Goal: Information Seeking & Learning: Check status

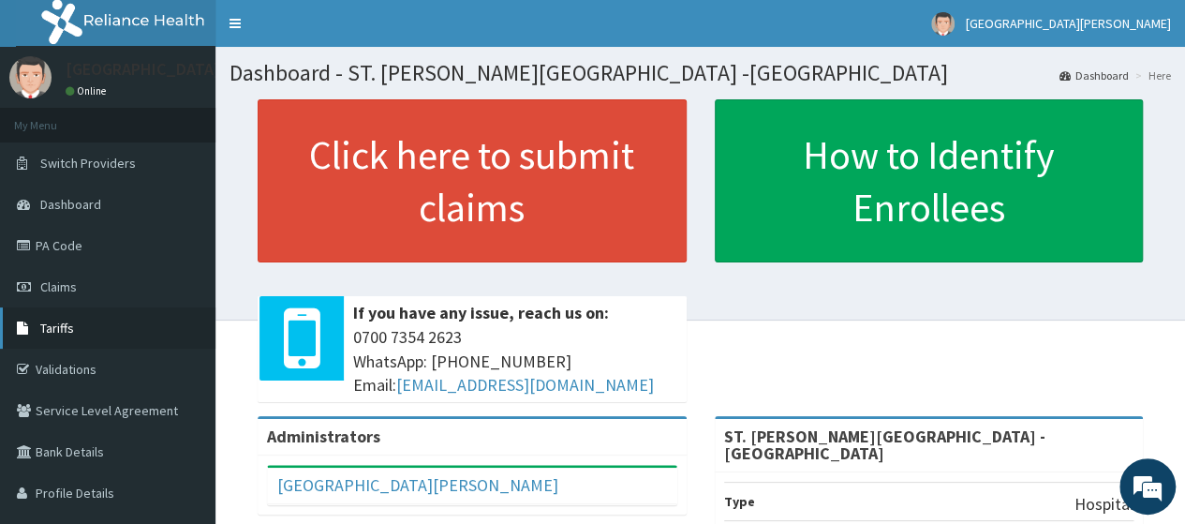
click at [65, 324] on span "Tariffs" at bounding box center [57, 328] width 34 height 17
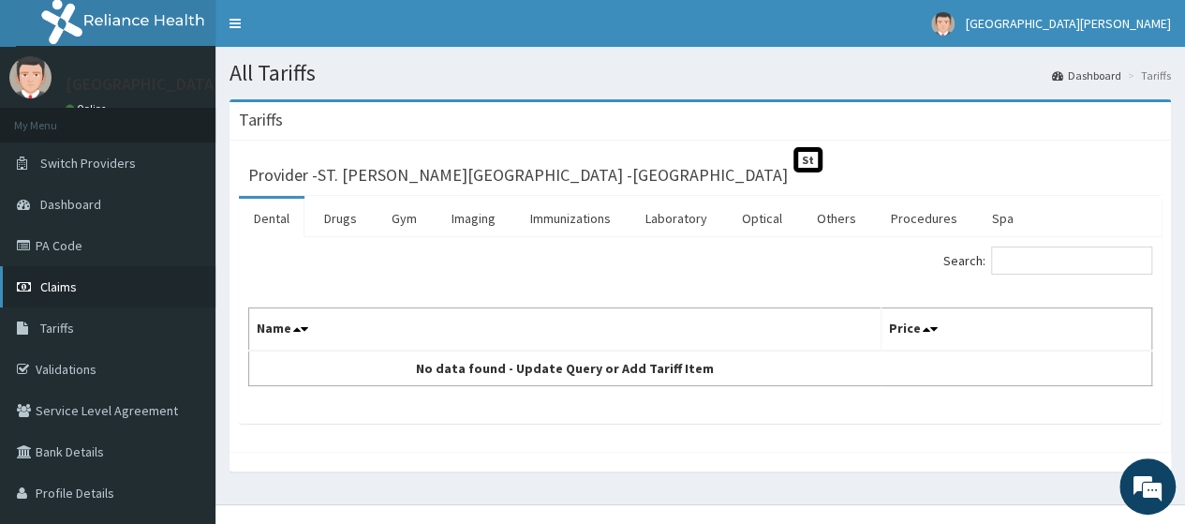
click at [65, 290] on span "Claims" at bounding box center [58, 286] width 37 height 17
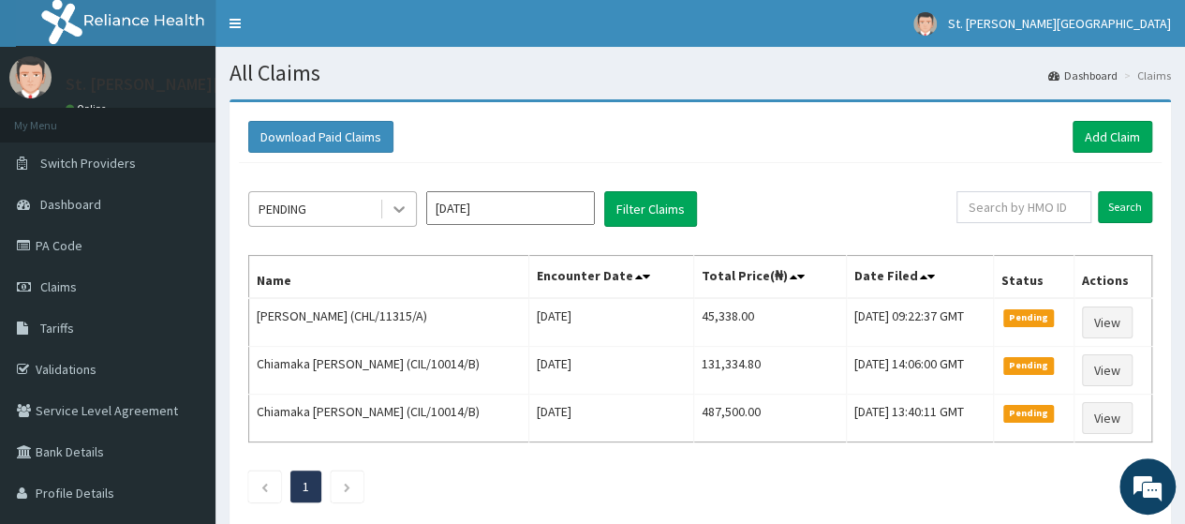
click at [397, 207] on icon at bounding box center [399, 210] width 11 height 7
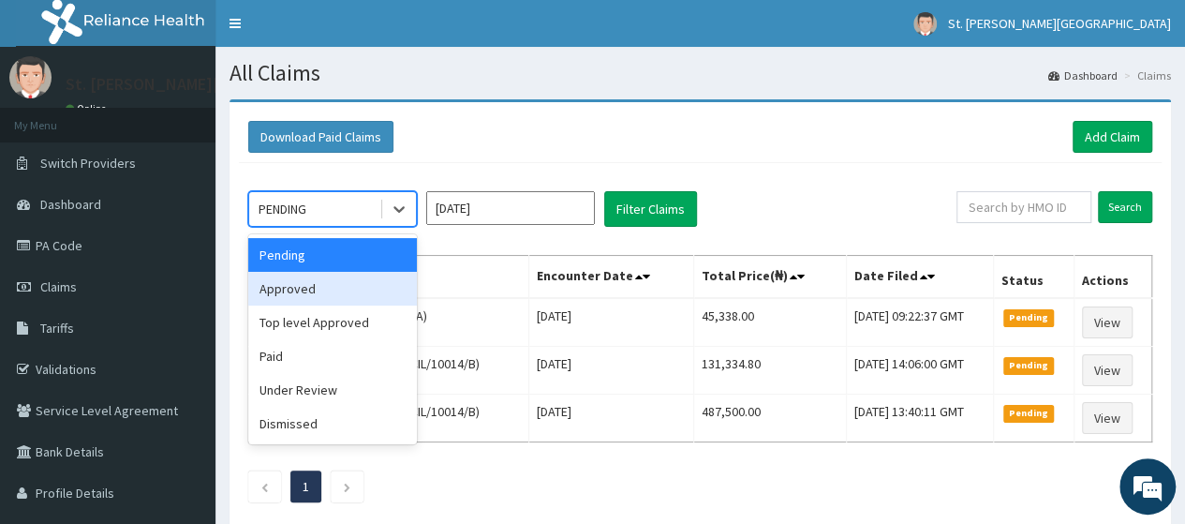
click at [291, 288] on div "Approved" at bounding box center [332, 289] width 169 height 34
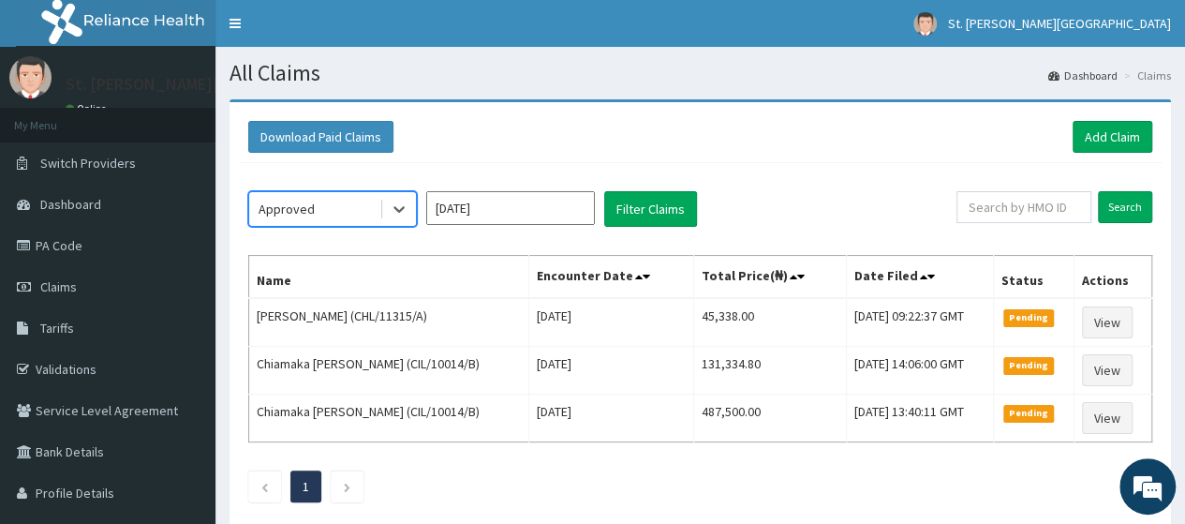
click at [586, 198] on input "[DATE]" at bounding box center [510, 208] width 169 height 34
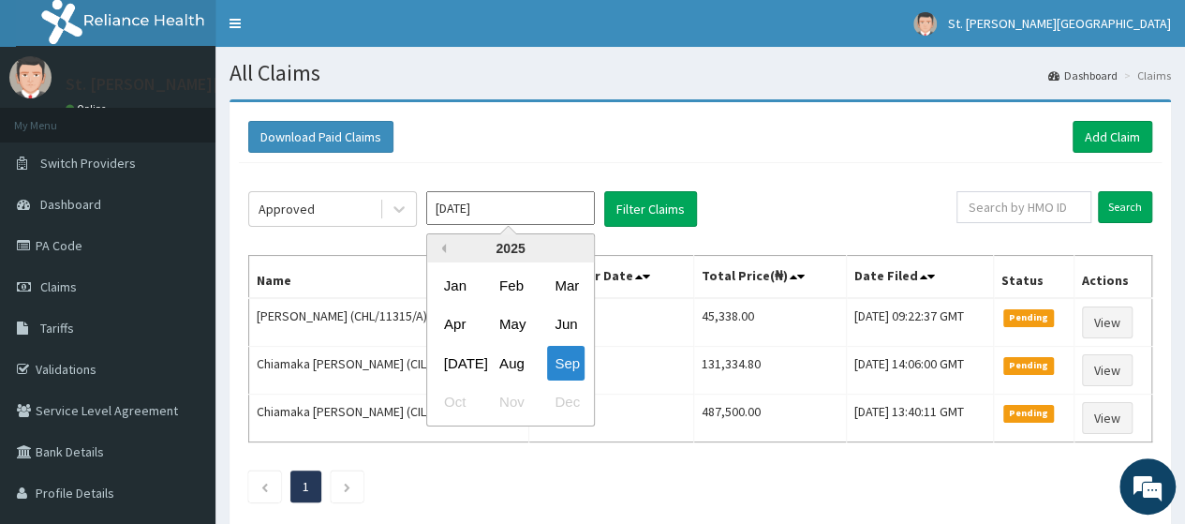
click at [440, 246] on button "Previous Year" at bounding box center [441, 248] width 9 height 9
click at [575, 252] on button "Next Year" at bounding box center [579, 248] width 9 height 9
click at [508, 361] on div "Aug" at bounding box center [510, 363] width 37 height 35
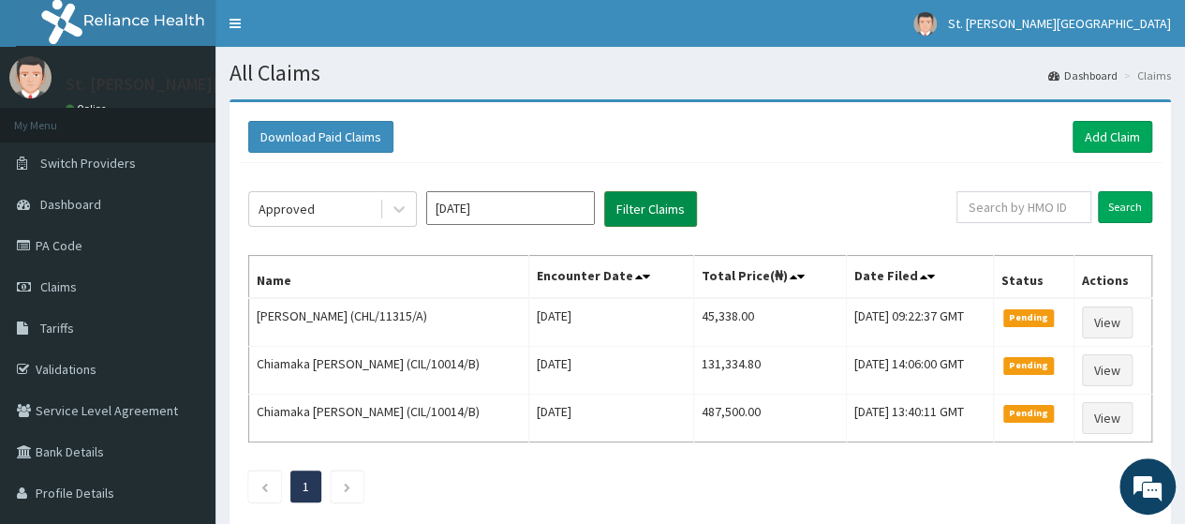
click at [654, 207] on button "Filter Claims" at bounding box center [650, 209] width 93 height 36
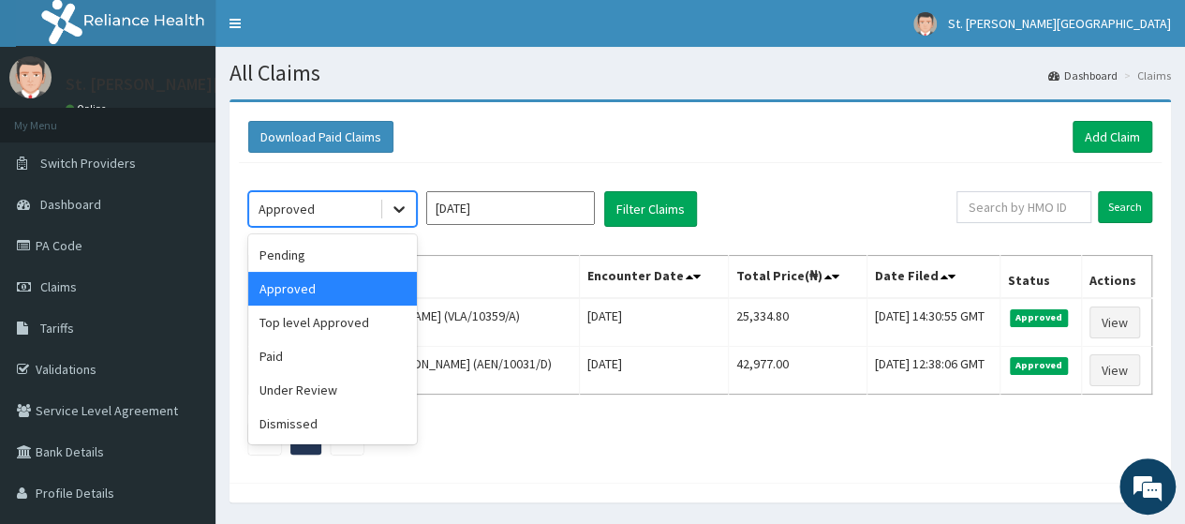
click at [399, 213] on icon at bounding box center [399, 209] width 19 height 19
click at [292, 393] on div "Under Review" at bounding box center [332, 390] width 169 height 34
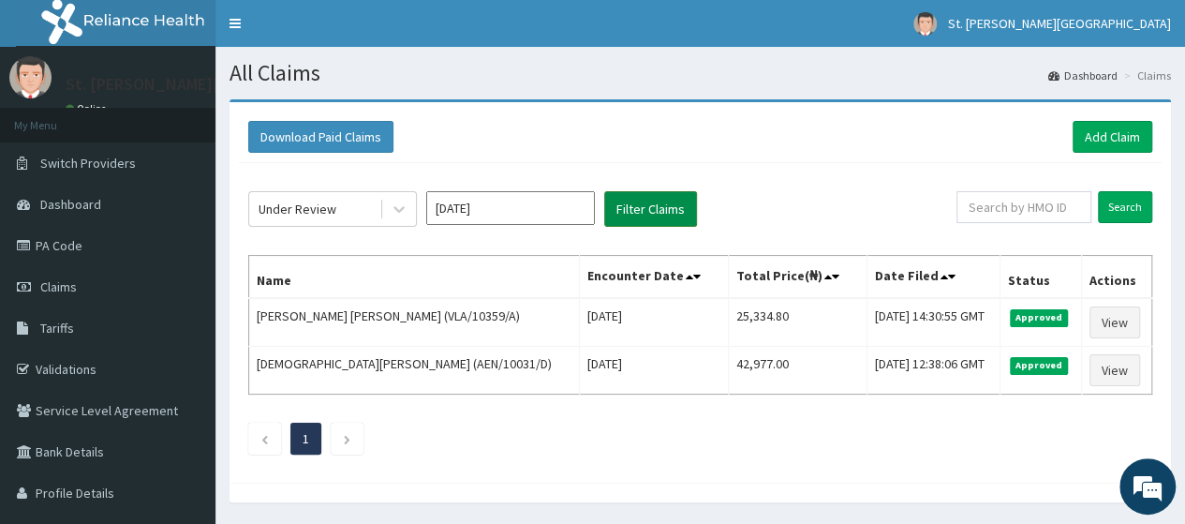
click at [637, 205] on button "Filter Claims" at bounding box center [650, 209] width 93 height 36
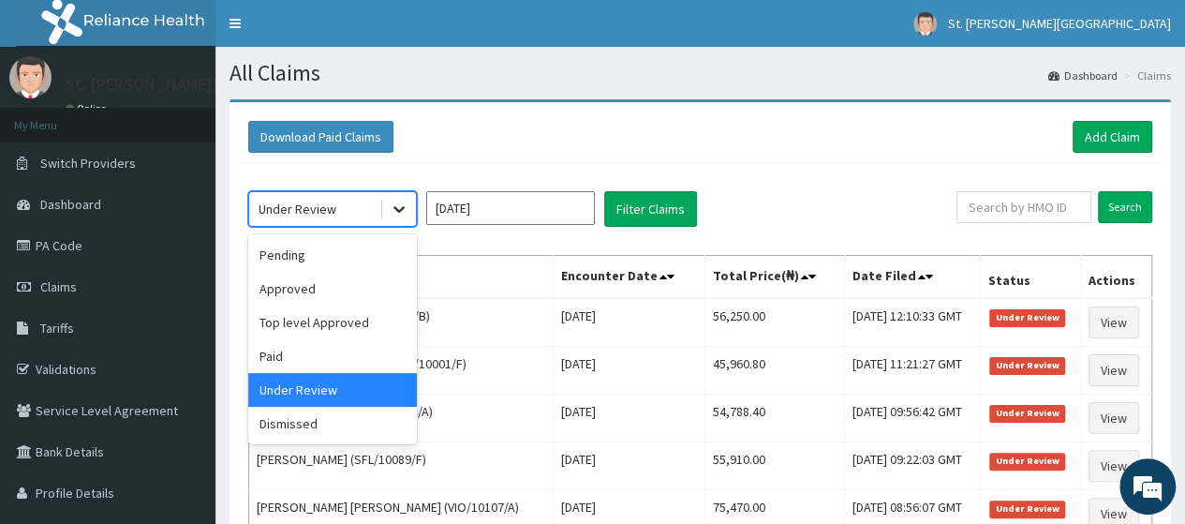
click at [399, 209] on icon at bounding box center [399, 210] width 11 height 7
click at [277, 351] on div "Paid" at bounding box center [332, 356] width 169 height 34
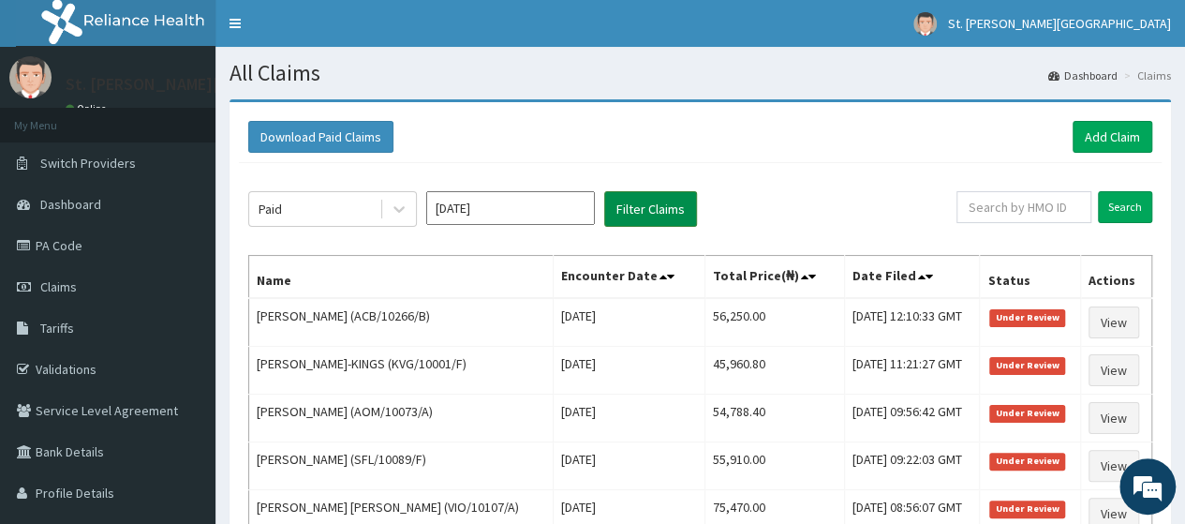
click at [625, 211] on button "Filter Claims" at bounding box center [650, 209] width 93 height 36
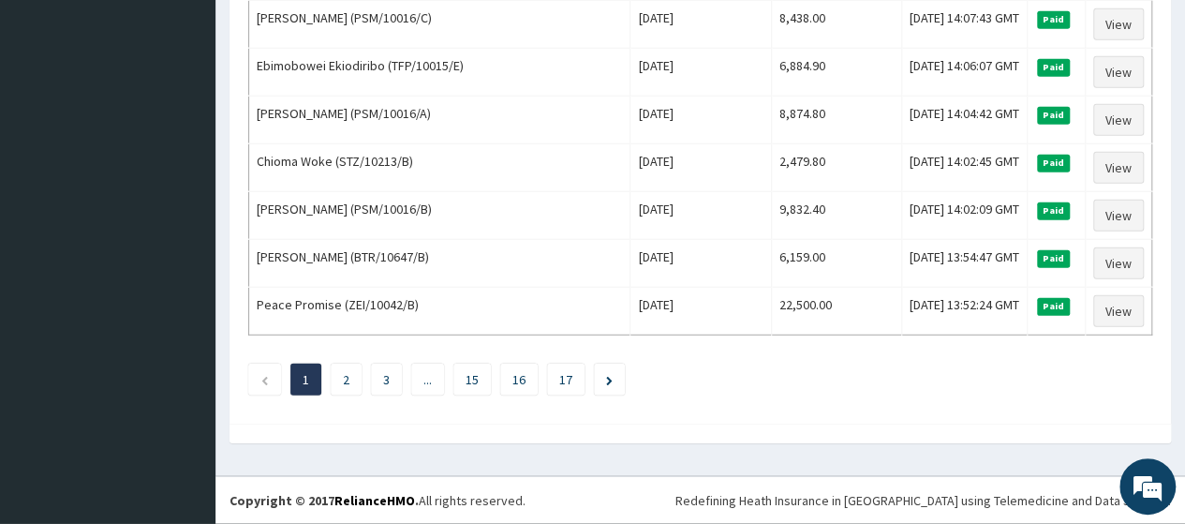
scroll to position [2616, 0]
click at [346, 392] on li "2" at bounding box center [346, 380] width 31 height 32
click at [347, 382] on link "2" at bounding box center [346, 379] width 7 height 17
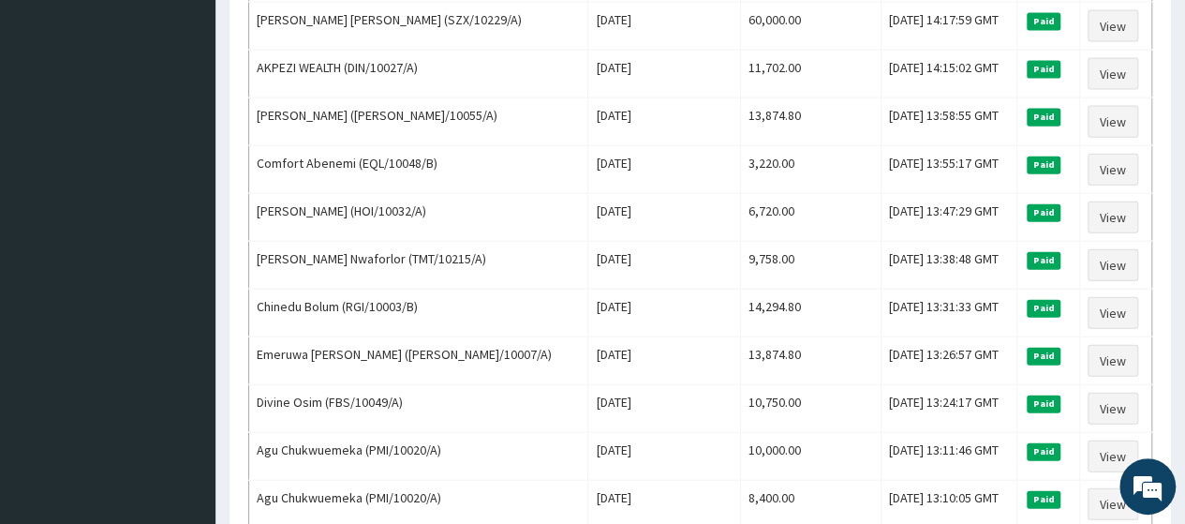
scroll to position [2304, 0]
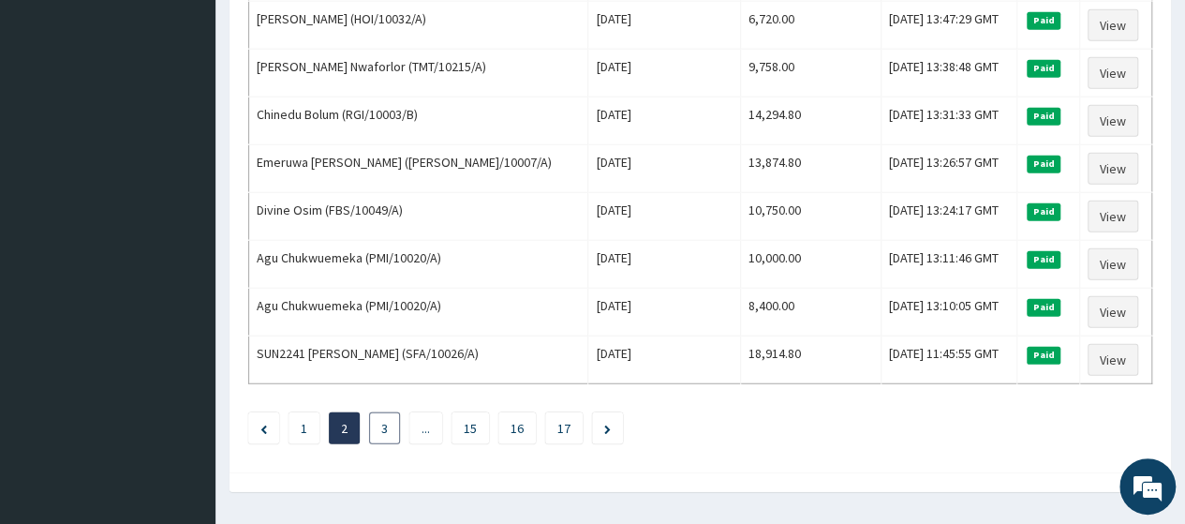
click at [386, 420] on link "3" at bounding box center [384, 428] width 7 height 17
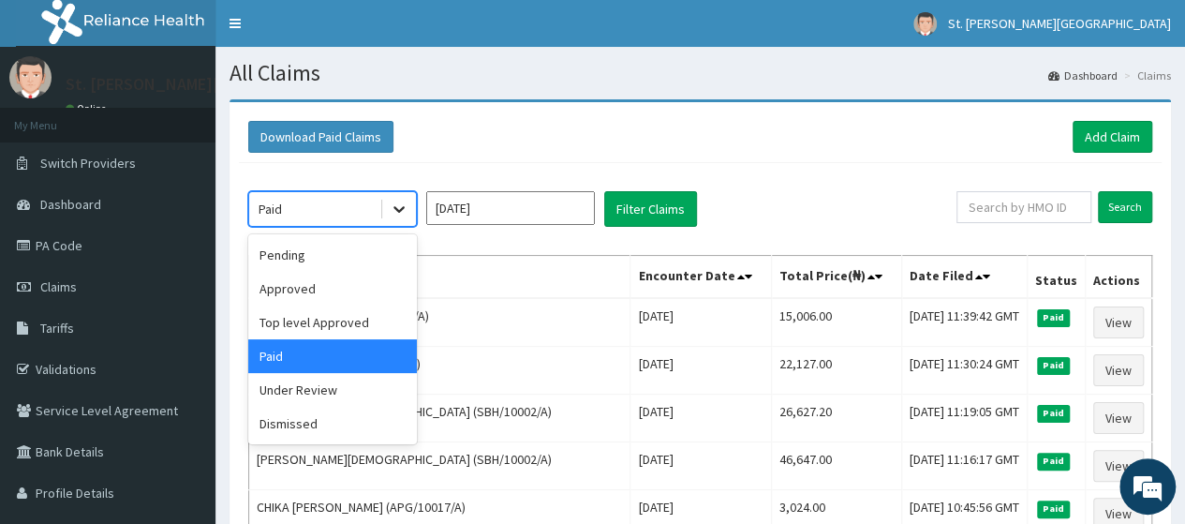
click at [401, 214] on icon at bounding box center [399, 209] width 19 height 19
click at [289, 261] on div "Pending" at bounding box center [332, 255] width 169 height 34
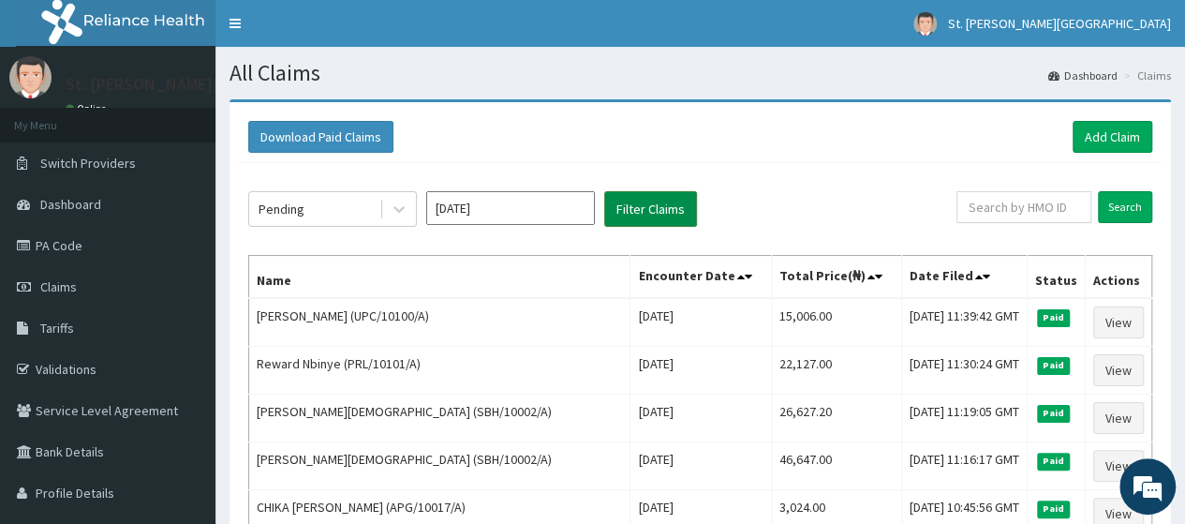
click at [626, 205] on button "Filter Claims" at bounding box center [650, 209] width 93 height 36
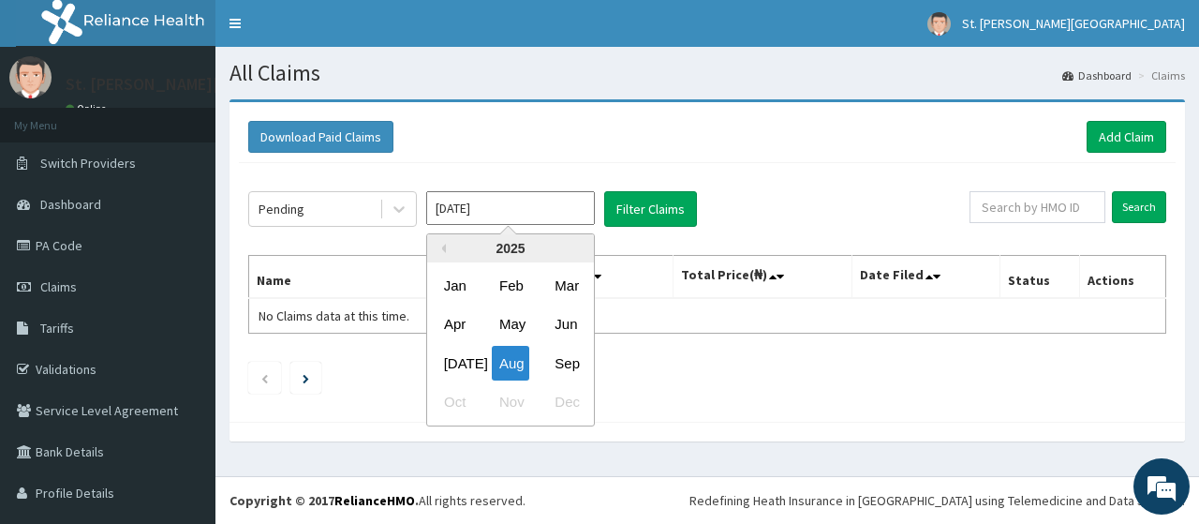
click at [573, 206] on input "Aug 2025" at bounding box center [510, 208] width 169 height 34
click at [457, 367] on div "Jul" at bounding box center [455, 363] width 37 height 35
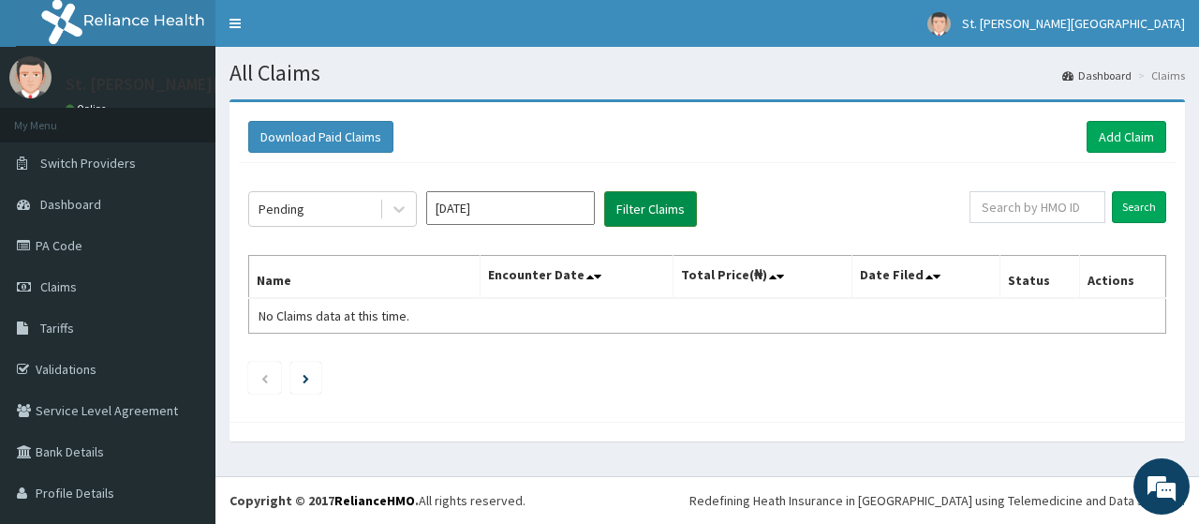
click at [630, 214] on button "Filter Claims" at bounding box center [650, 209] width 93 height 36
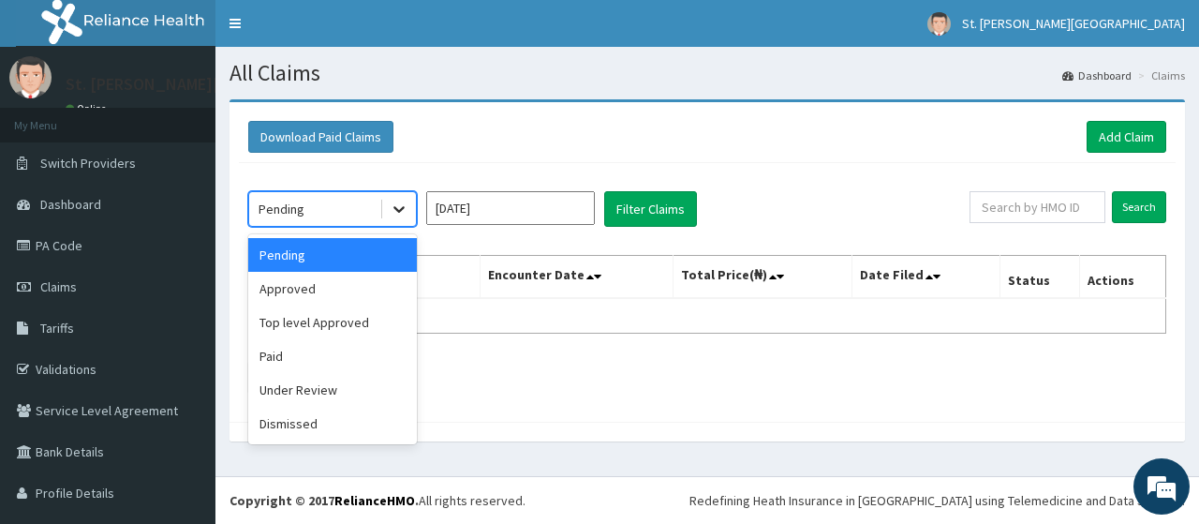
click at [395, 213] on icon at bounding box center [399, 209] width 19 height 19
click at [295, 289] on div "Approved" at bounding box center [332, 289] width 169 height 34
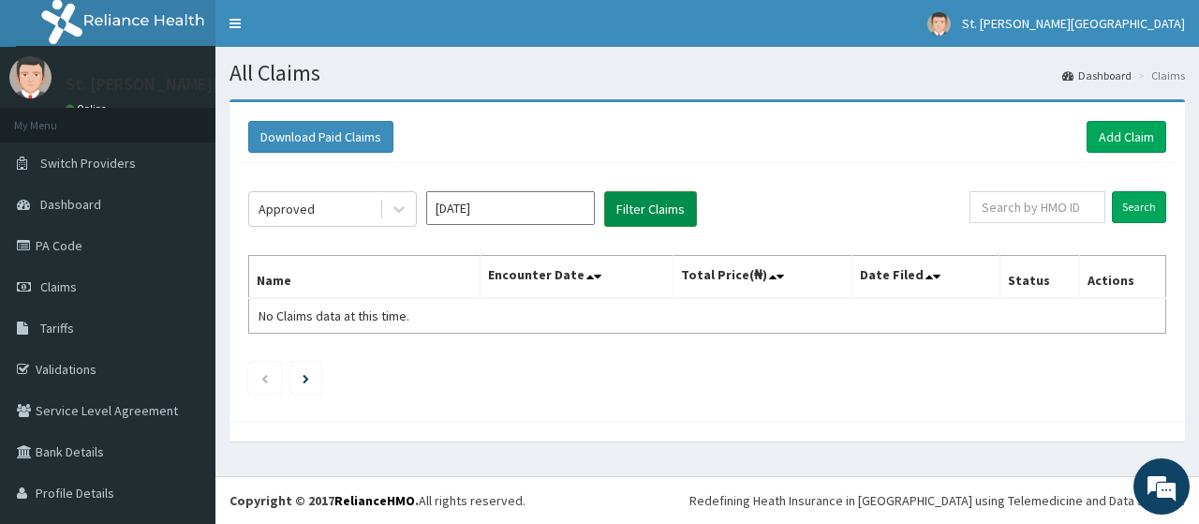
click at [648, 213] on button "Filter Claims" at bounding box center [650, 209] width 93 height 36
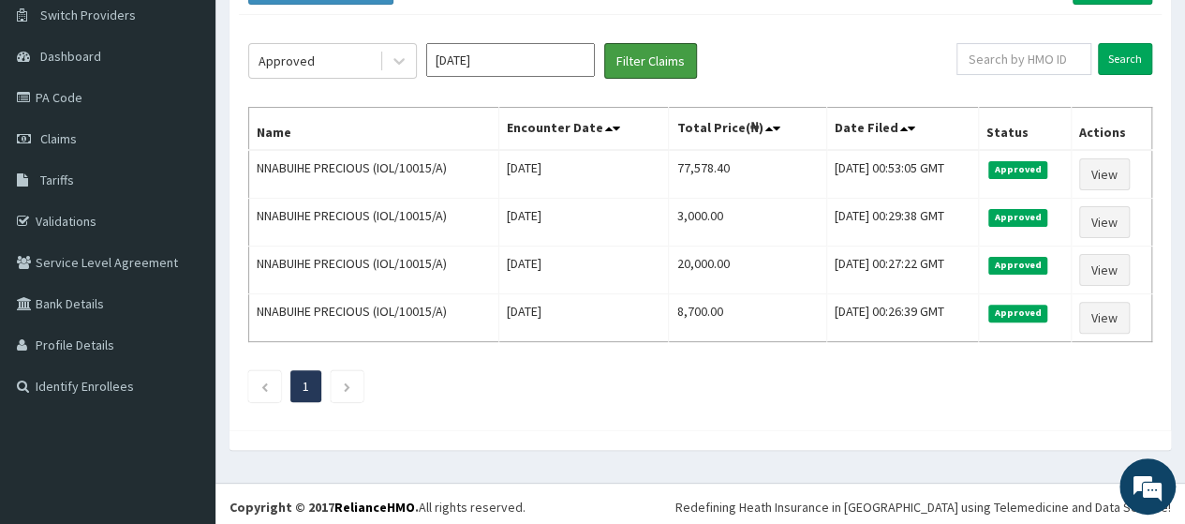
scroll to position [149, 0]
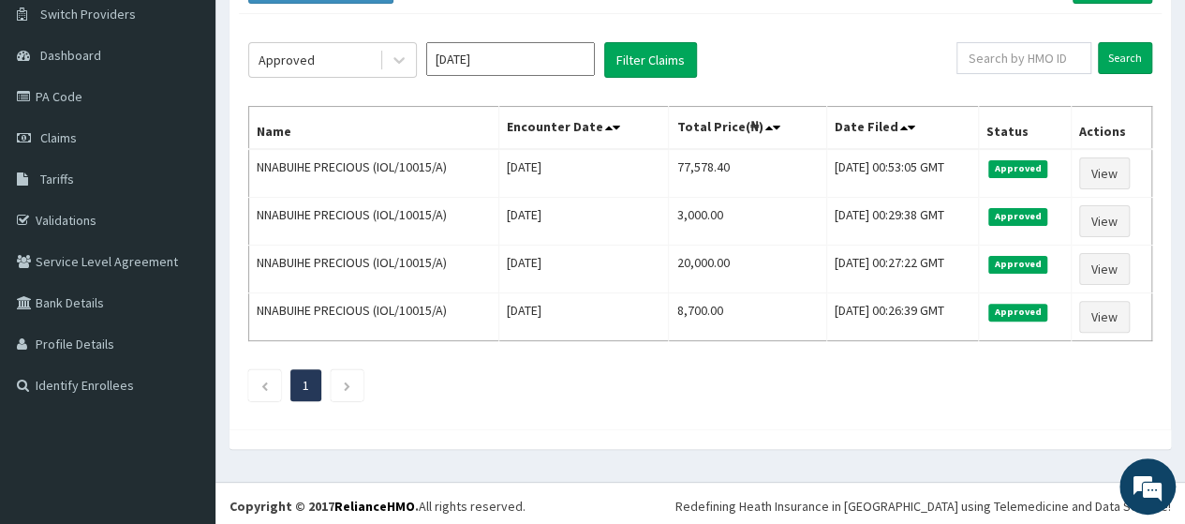
click at [565, 55] on input "Jul 2025" at bounding box center [510, 59] width 169 height 34
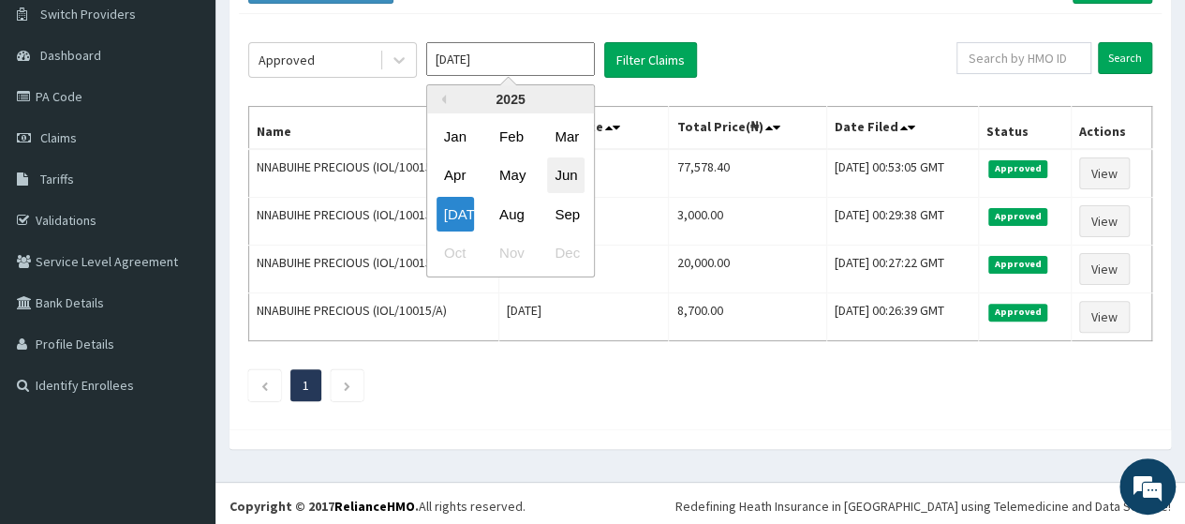
click at [569, 171] on div "Jun" at bounding box center [565, 175] width 37 height 35
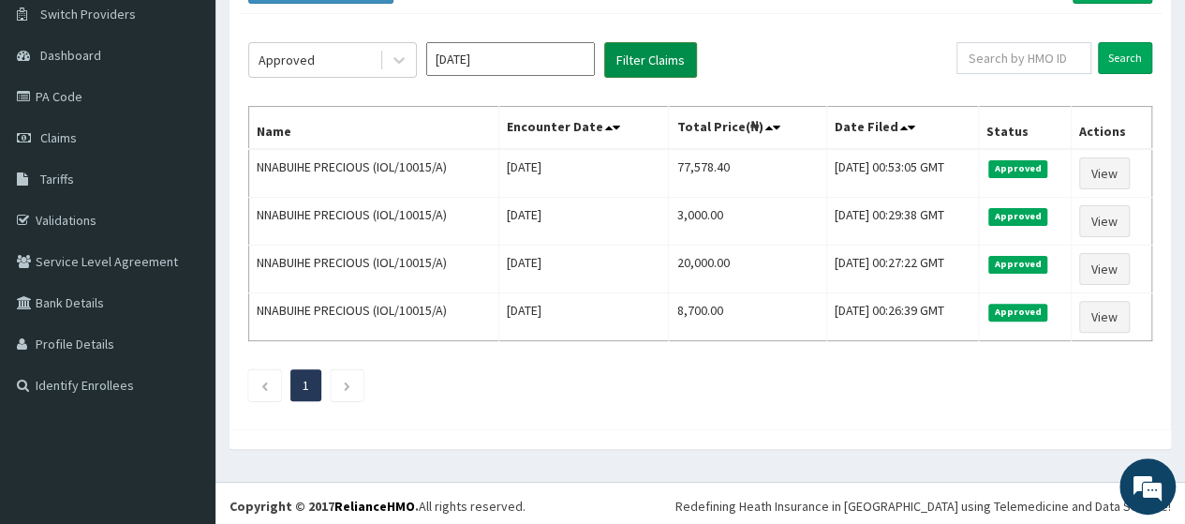
click at [633, 54] on button "Filter Claims" at bounding box center [650, 60] width 93 height 36
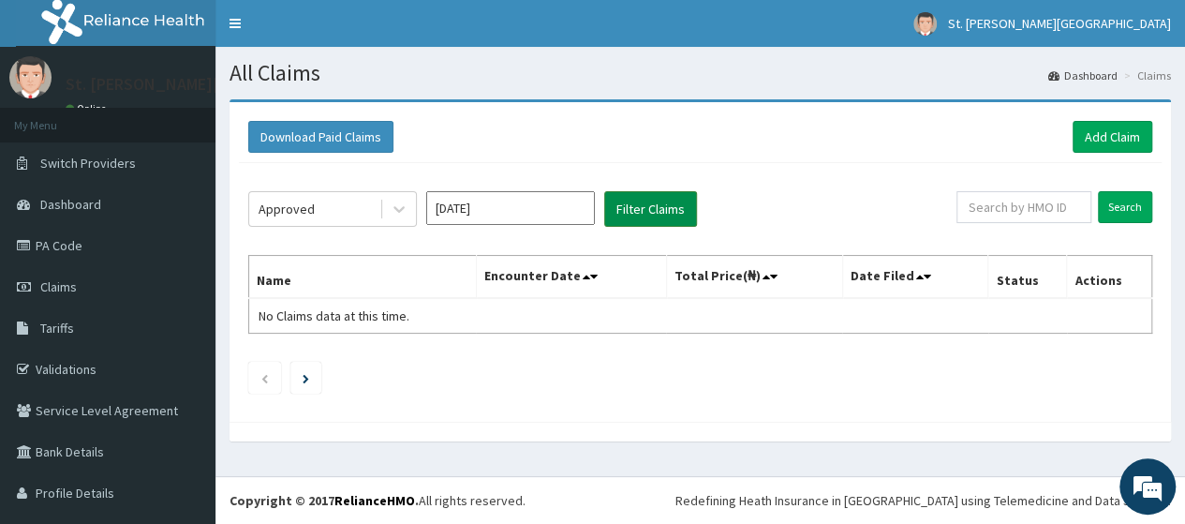
scroll to position [0, 0]
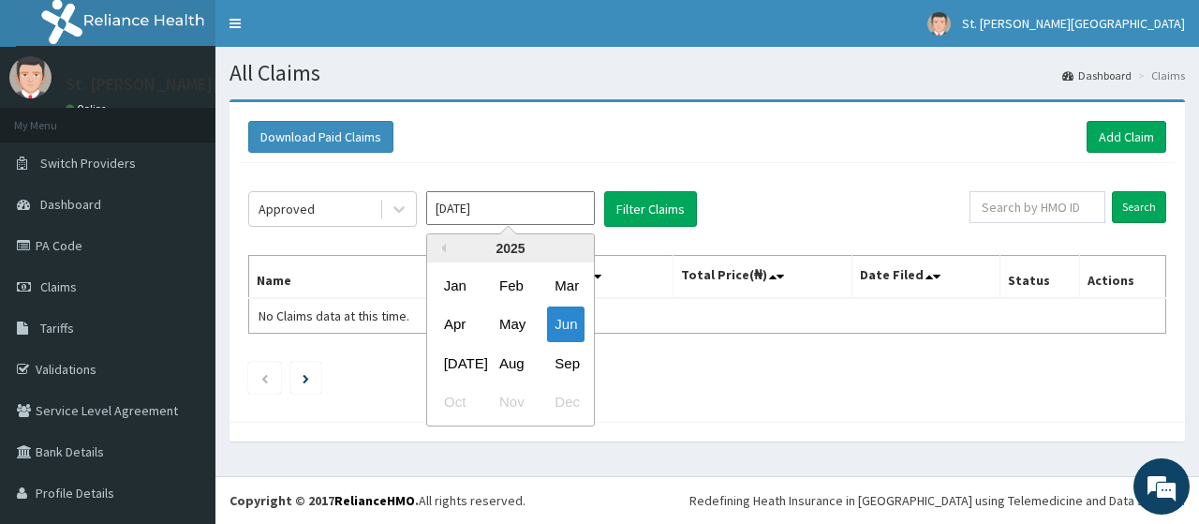
click at [568, 206] on input "Jun 2025" at bounding box center [510, 208] width 169 height 34
click at [454, 355] on div "Jul" at bounding box center [455, 363] width 37 height 35
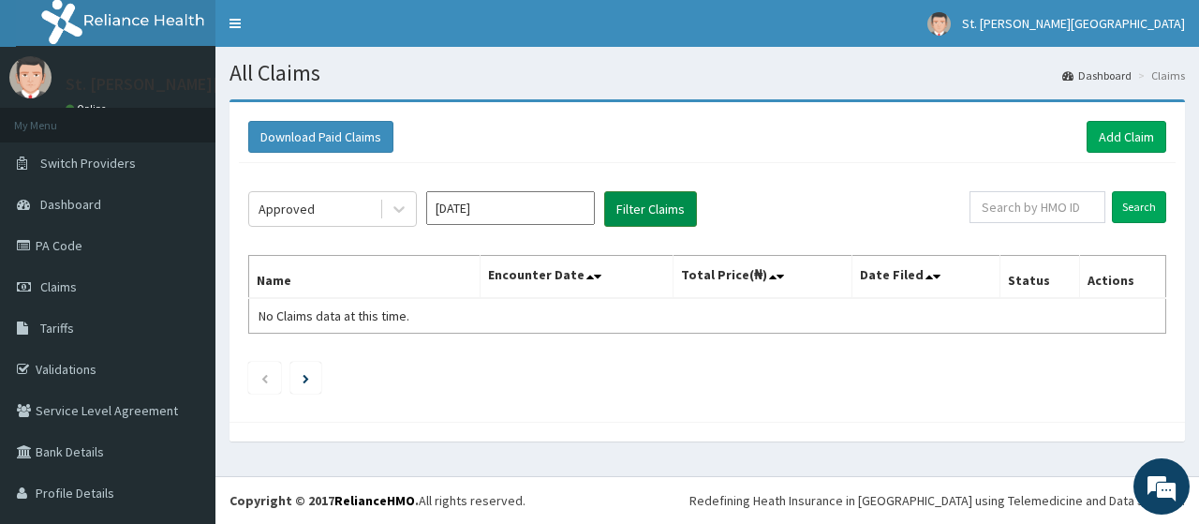
click at [638, 209] on button "Filter Claims" at bounding box center [650, 209] width 93 height 36
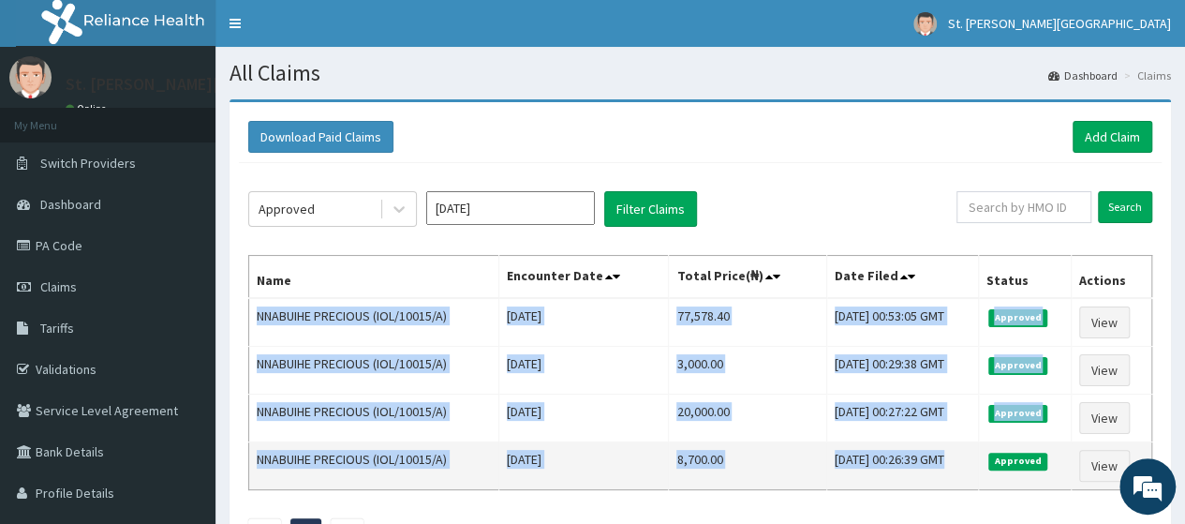
drag, startPoint x: 257, startPoint y: 312, endPoint x: 1010, endPoint y: 454, distance: 766.8
click at [1010, 454] on tbody "NNABUIHE PRECIOUS (IOL/10015/A) Fri Jul 11 2025 77,578.40 Fri, 01 Aug 2025 00:5…" at bounding box center [700, 394] width 903 height 192
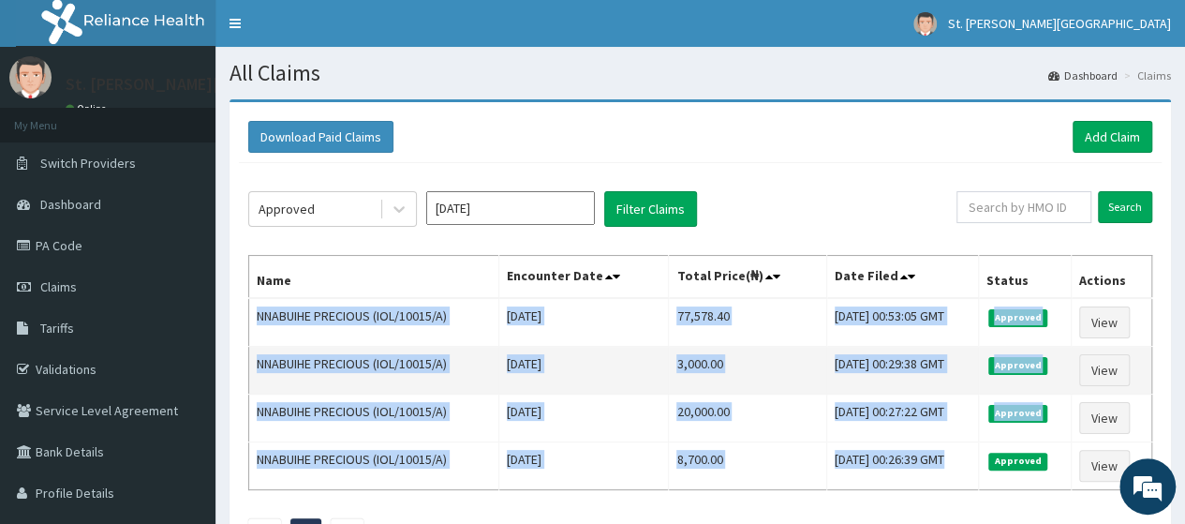
copy tbody "NNABUIHE PRECIOUS (IOL/10015/A) Fri Jul 11 2025 77,578.40 Fri, 01 Aug 2025 00:5…"
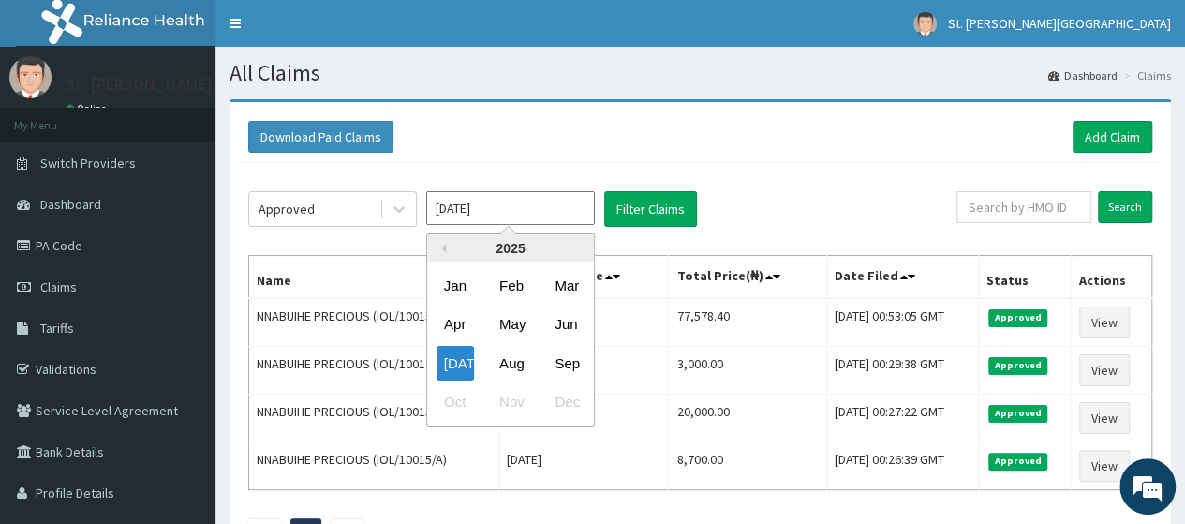
click at [527, 204] on input "Jul 2025" at bounding box center [510, 208] width 169 height 34
click at [515, 359] on div "Aug" at bounding box center [510, 363] width 37 height 35
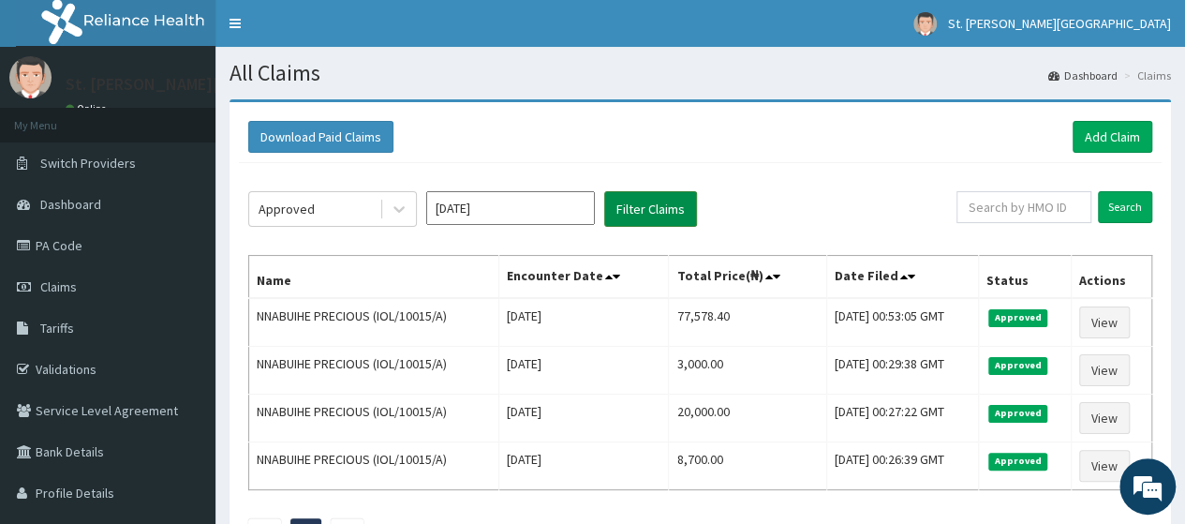
click at [639, 211] on button "Filter Claims" at bounding box center [650, 209] width 93 height 36
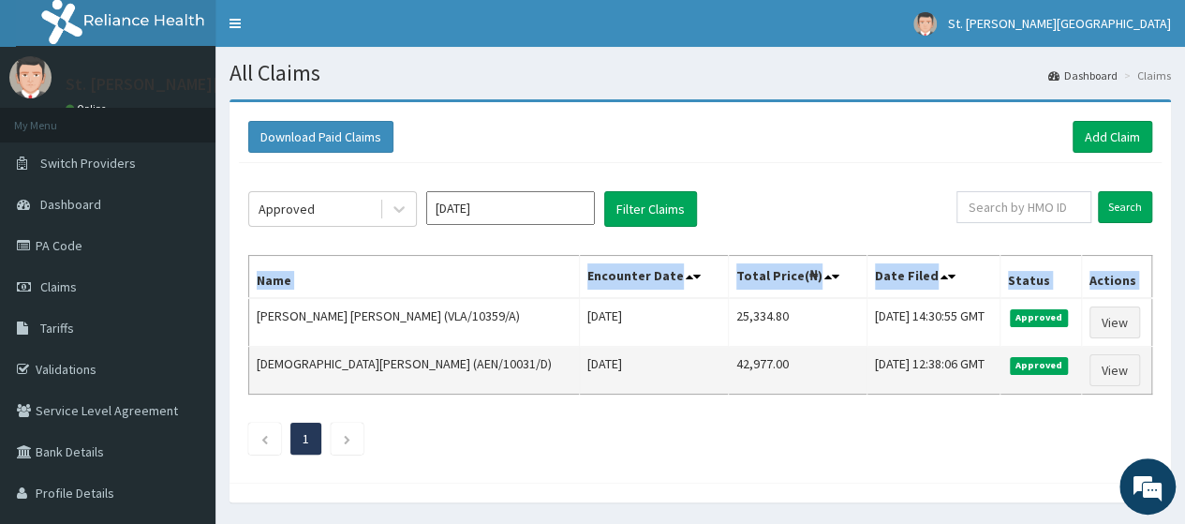
drag, startPoint x: 259, startPoint y: 308, endPoint x: 1085, endPoint y: 383, distance: 829.9
click at [1085, 383] on tbody "OGBU BEATRICE MAUREEN (VLA/10359/A) Sat Aug 30 2025 25,334.80 Mon, 08 Sep 2025 …" at bounding box center [700, 346] width 903 height 97
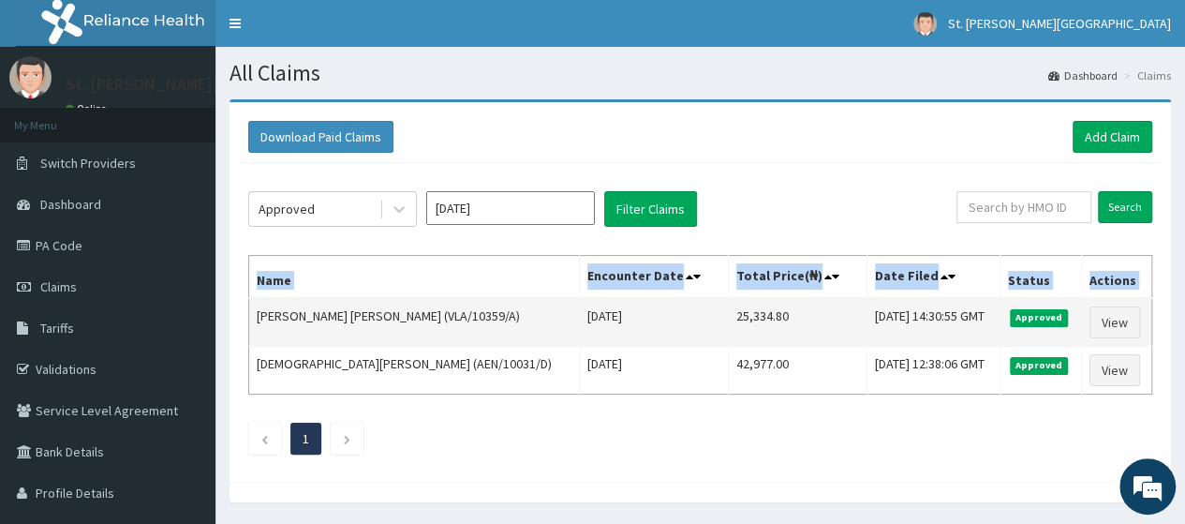
copy thead "Name Encounter Date Total Price(₦) Date Filed Status Actions"
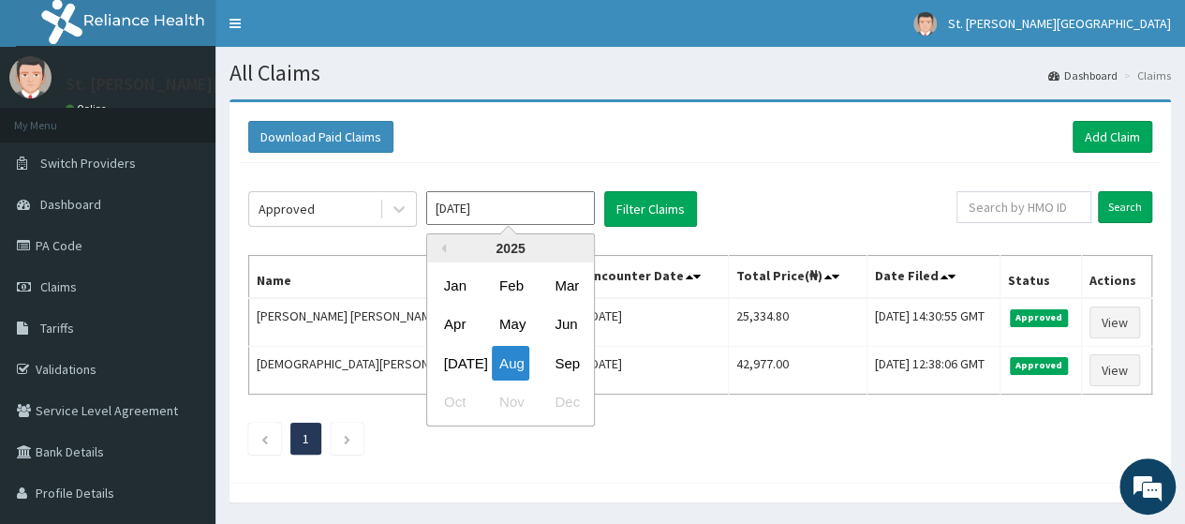
click at [583, 203] on input "Aug 2025" at bounding box center [510, 208] width 169 height 34
click at [564, 360] on div "Sep" at bounding box center [565, 363] width 37 height 35
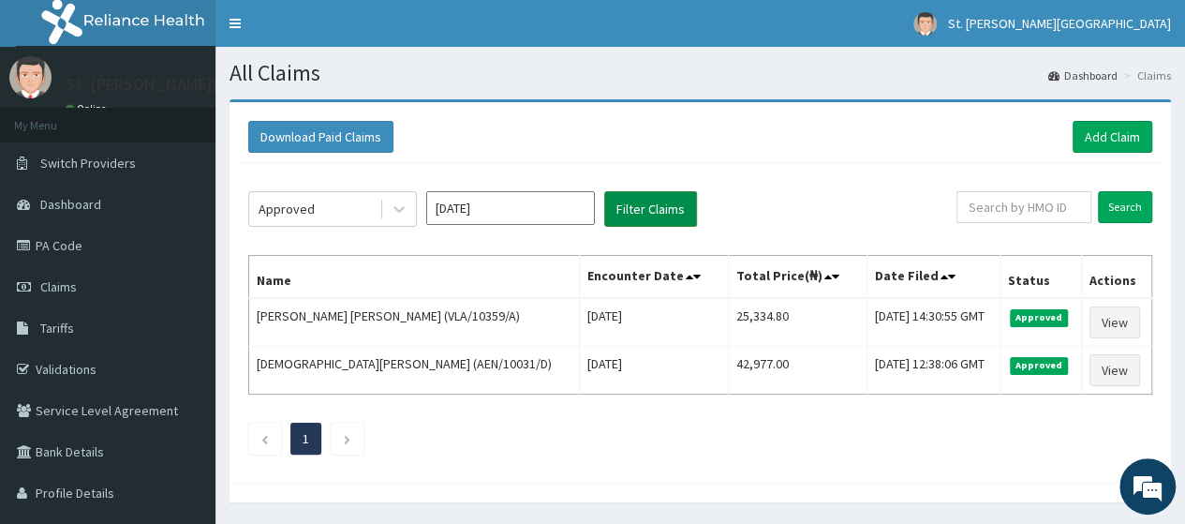
click at [633, 208] on button "Filter Claims" at bounding box center [650, 209] width 93 height 36
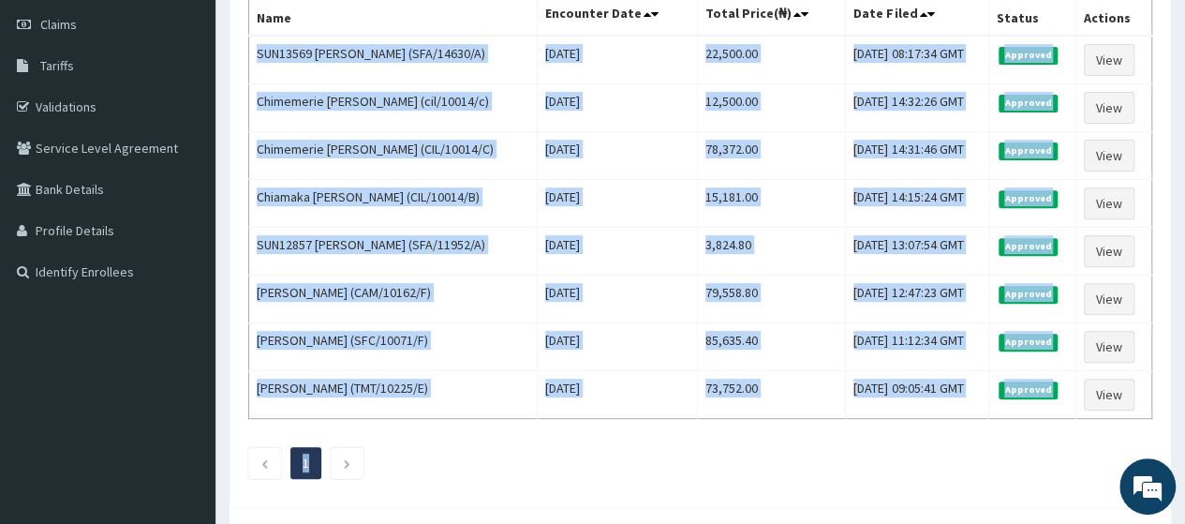
scroll to position [405, 0]
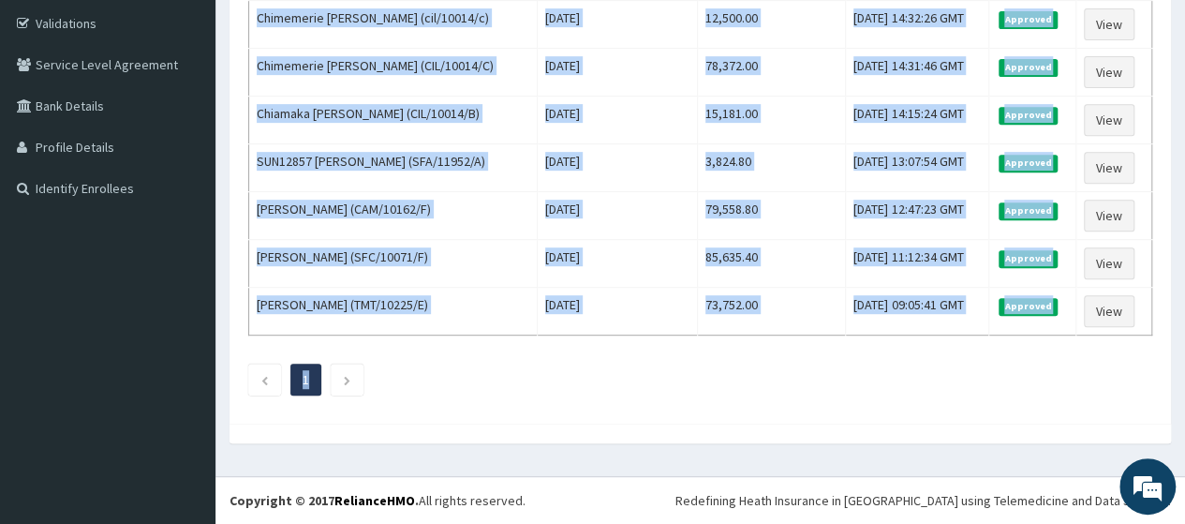
drag, startPoint x: 259, startPoint y: 172, endPoint x: 1065, endPoint y: 371, distance: 830.0
click at [1065, 371] on div "Approved Sep 2025 Filter Claims Search Name Encounter Date Total Price(₦) Date …" at bounding box center [700, 115] width 923 height 597
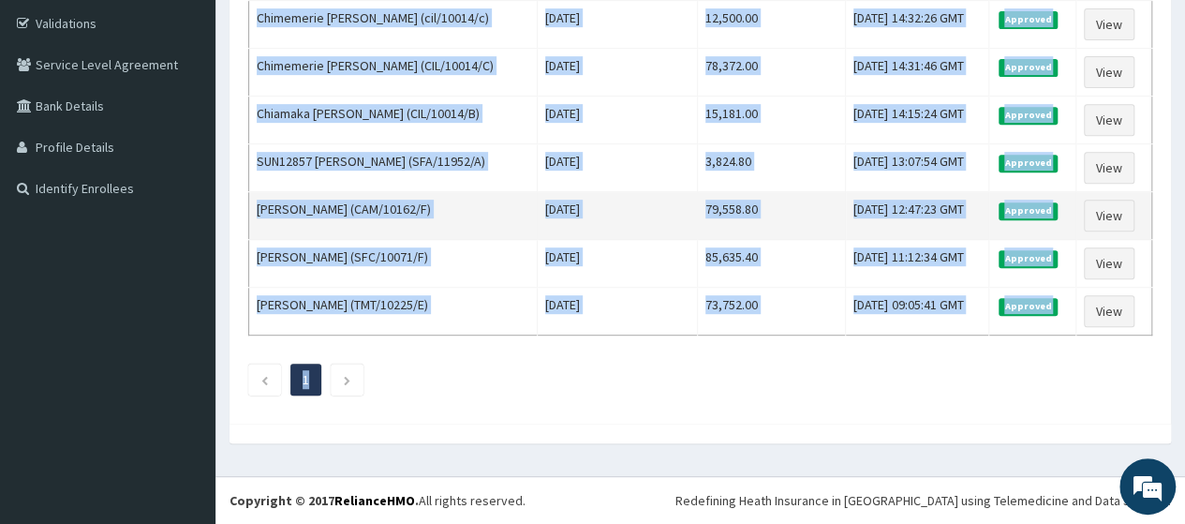
copy div "SUN13569 KOSISOCHUKWU CELESTINA NNADILINWA (SFA/14630/A) Thu Sep 11 2025 22,500…"
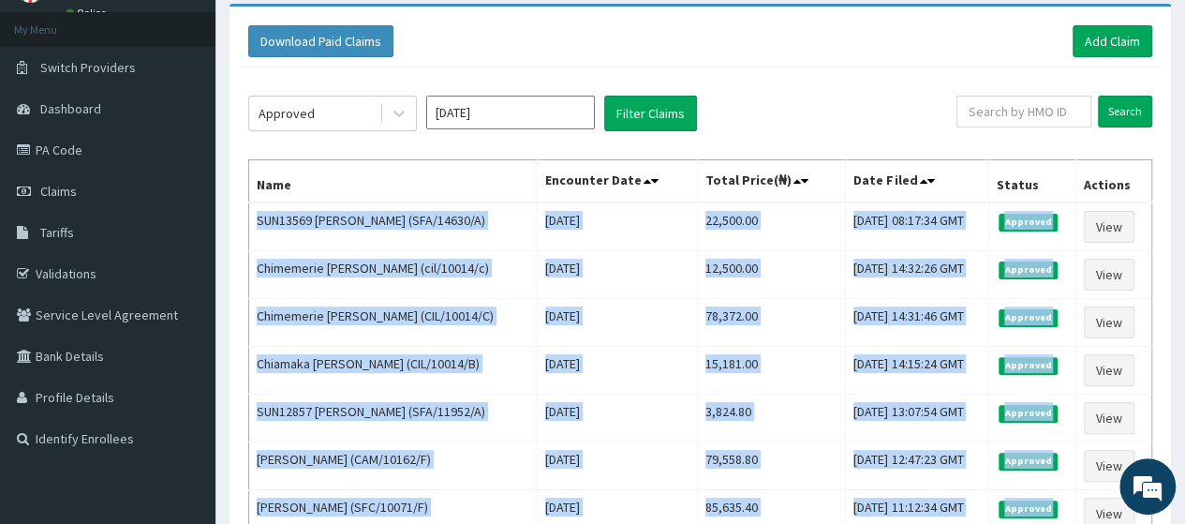
scroll to position [0, 0]
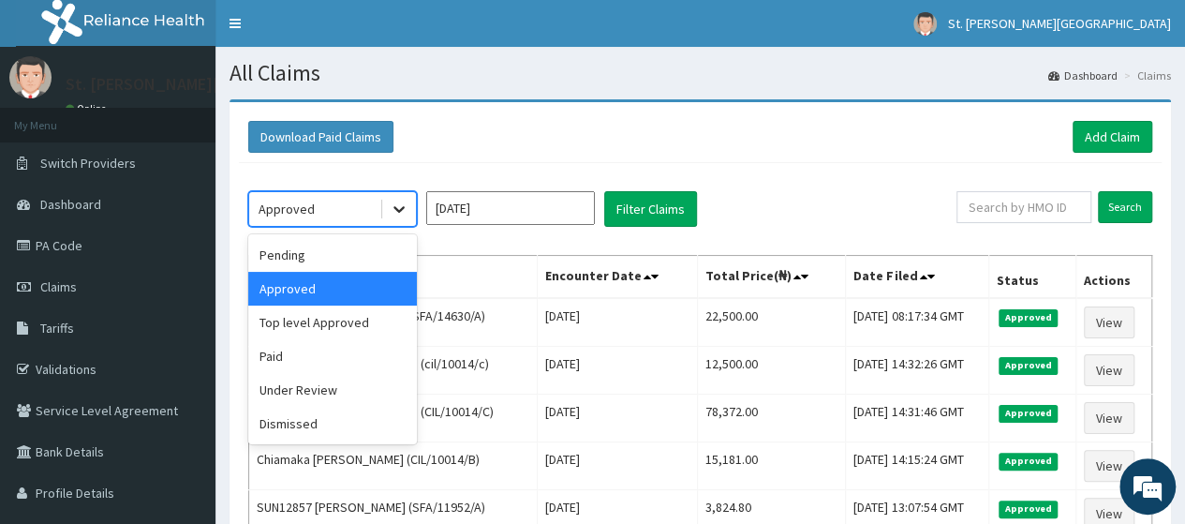
click at [397, 212] on icon at bounding box center [399, 209] width 19 height 19
click at [296, 260] on div "Pending" at bounding box center [332, 255] width 169 height 34
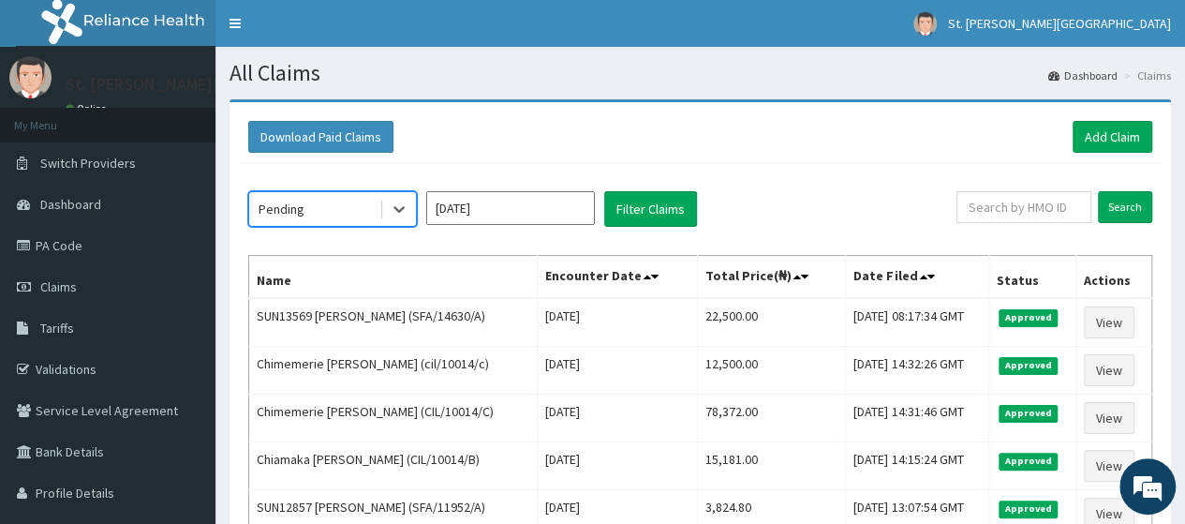
click at [485, 211] on input "Sep 2025" at bounding box center [510, 208] width 169 height 34
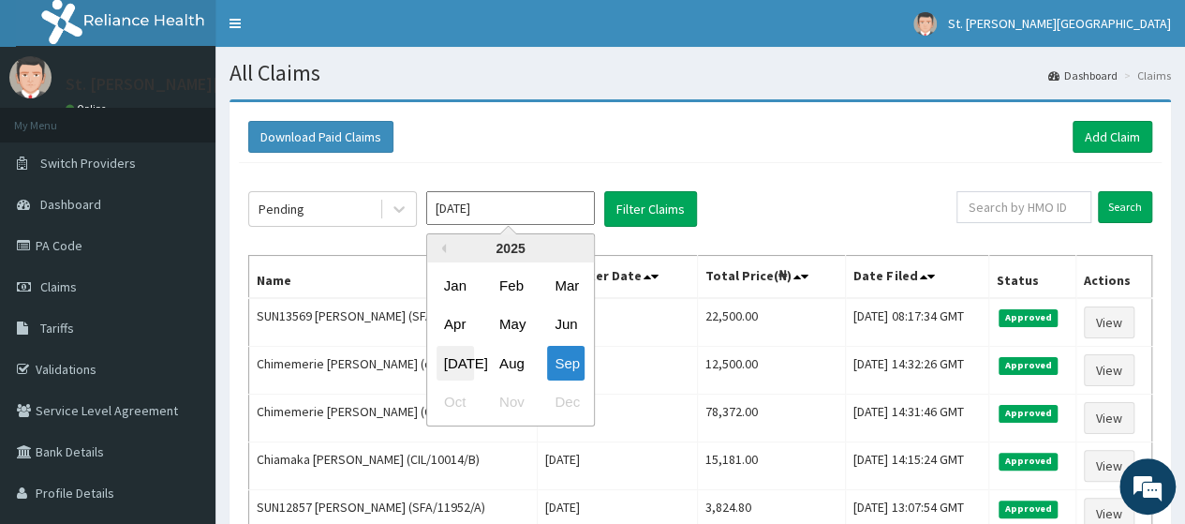
click at [461, 360] on div "Jul" at bounding box center [455, 363] width 37 height 35
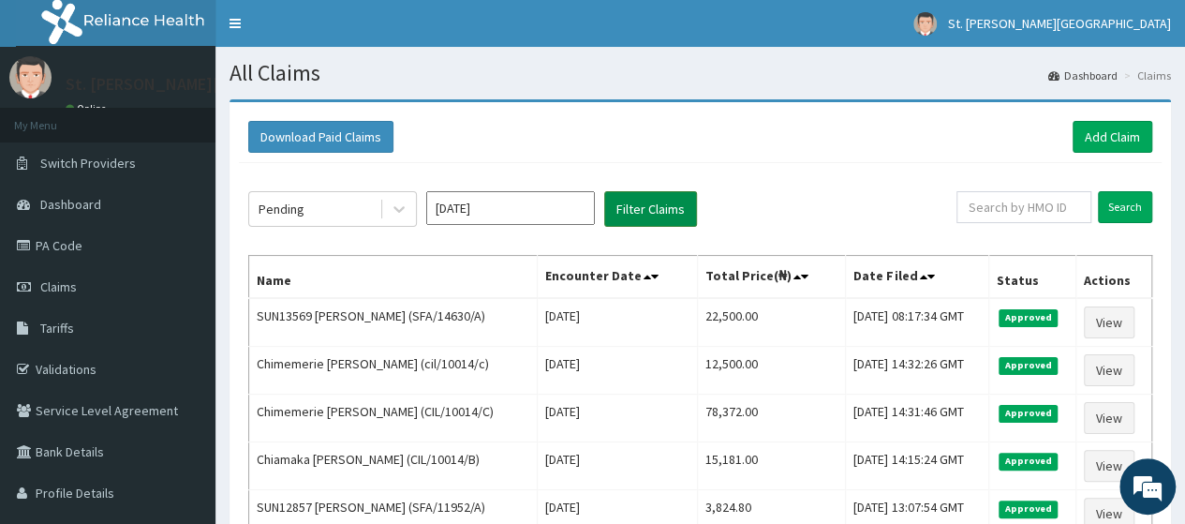
click at [636, 211] on button "Filter Claims" at bounding box center [650, 209] width 93 height 36
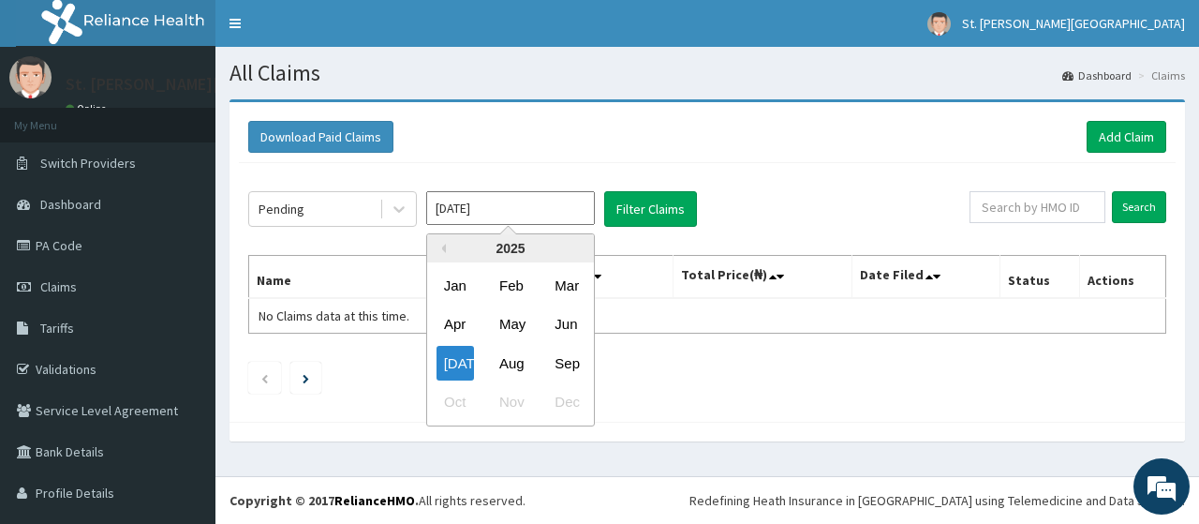
click at [532, 209] on input "Jul 2025" at bounding box center [510, 208] width 169 height 34
click at [514, 356] on div "Aug" at bounding box center [510, 363] width 37 height 35
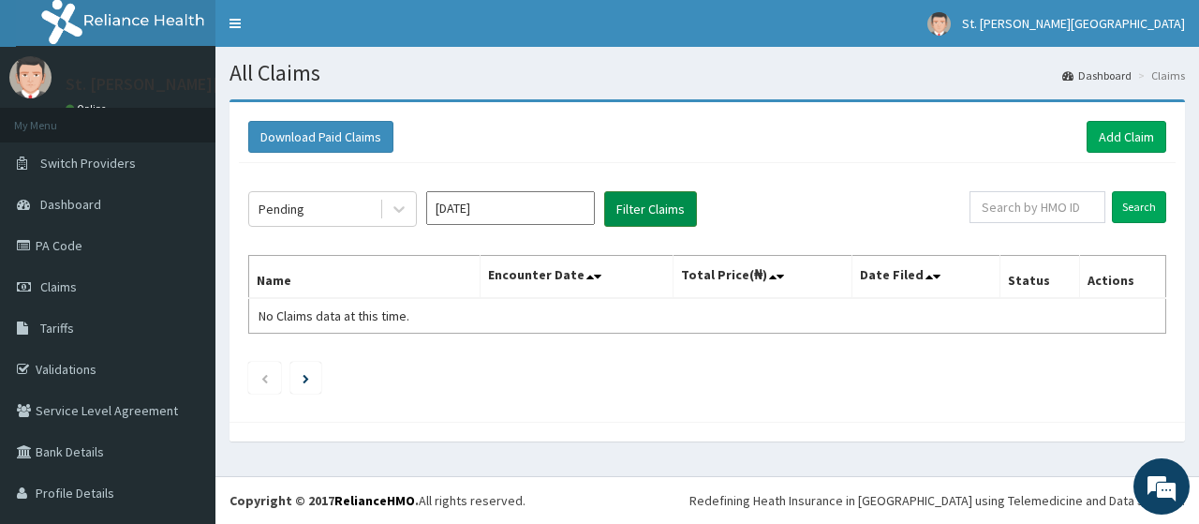
click at [652, 209] on button "Filter Claims" at bounding box center [650, 209] width 93 height 36
click at [633, 206] on button "Filter Claims" at bounding box center [650, 209] width 93 height 36
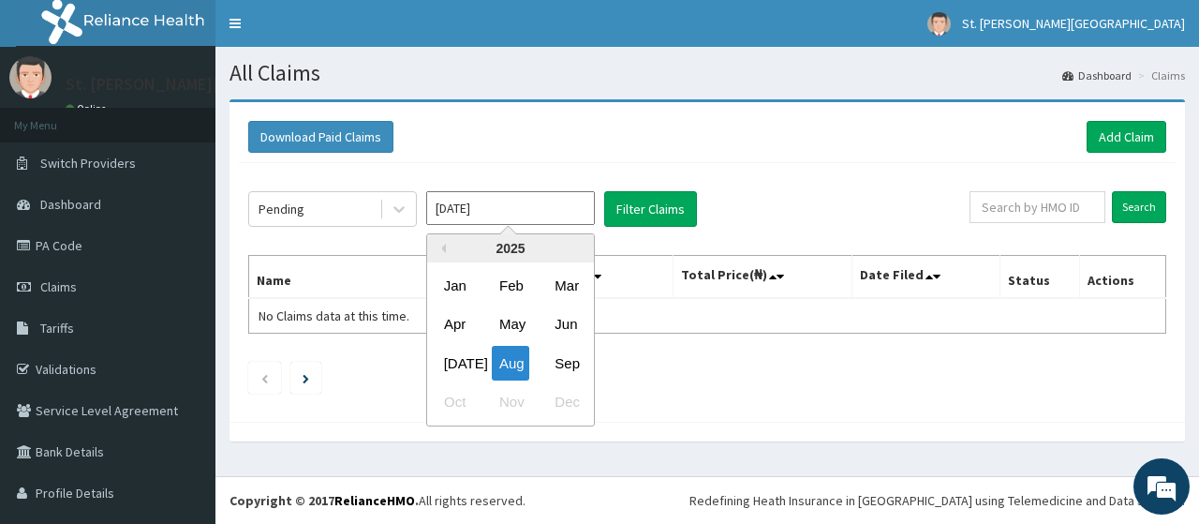
click at [568, 198] on input "Aug 2025" at bounding box center [510, 208] width 169 height 34
click at [568, 365] on div "Sep" at bounding box center [565, 363] width 37 height 35
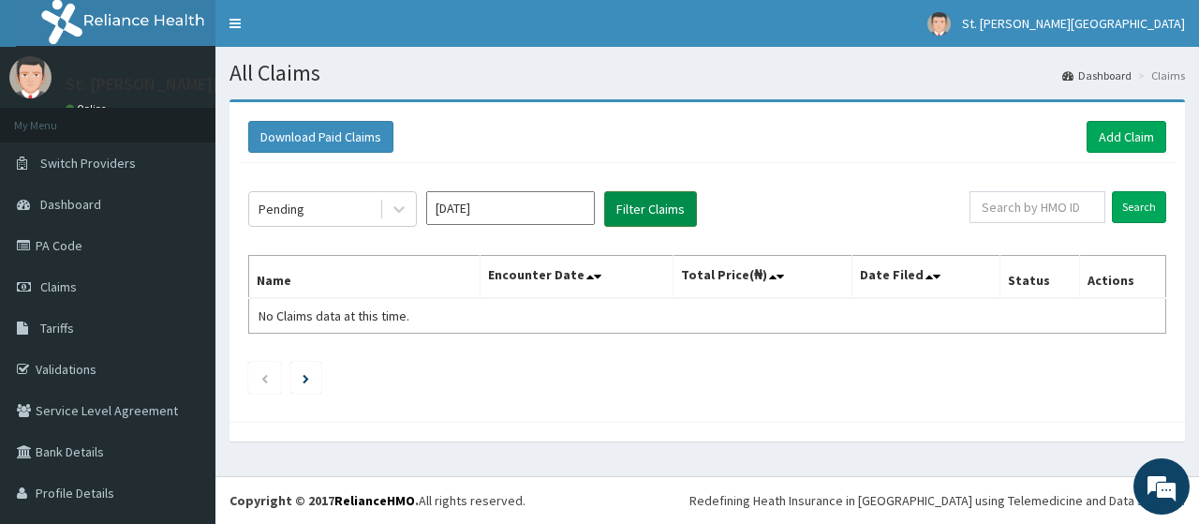
click at [630, 215] on button "Filter Claims" at bounding box center [650, 209] width 93 height 36
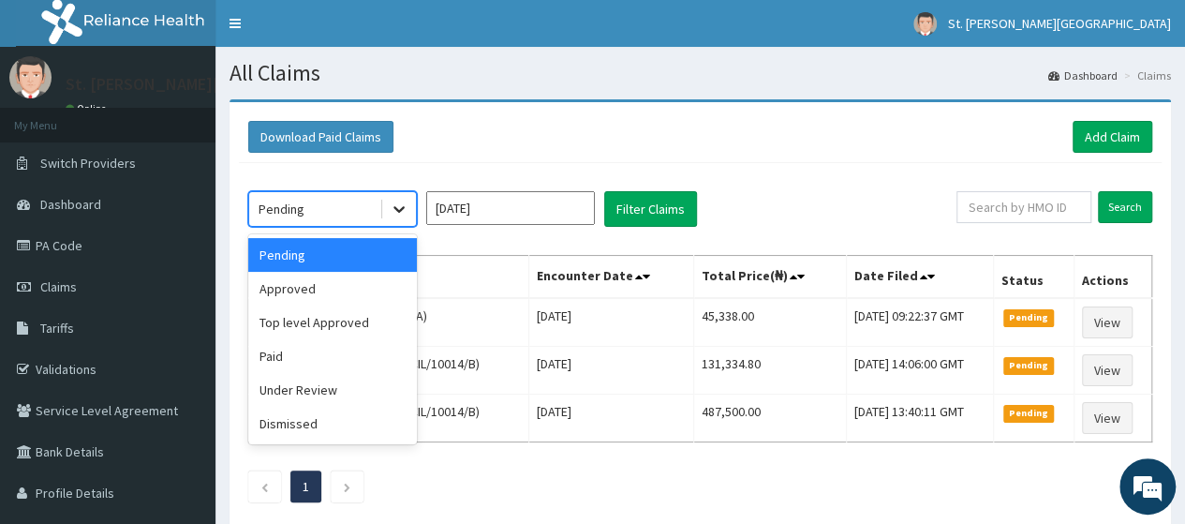
click at [397, 208] on icon at bounding box center [399, 210] width 11 height 7
click at [287, 389] on div "Under Review" at bounding box center [332, 390] width 169 height 34
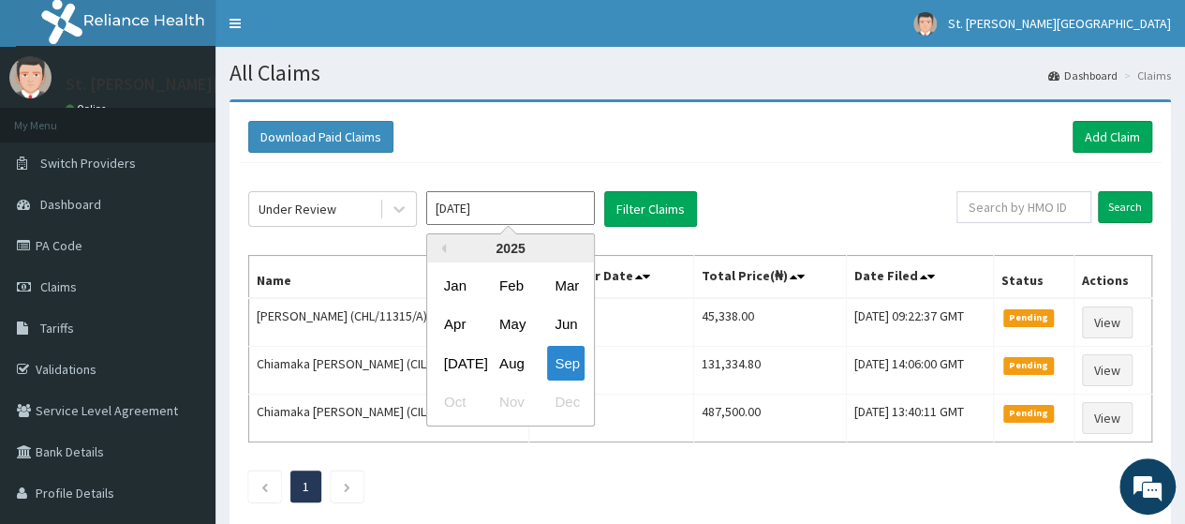
click at [499, 212] on input "Sep 2025" at bounding box center [510, 208] width 169 height 34
click at [567, 327] on div "Jun" at bounding box center [565, 324] width 37 height 35
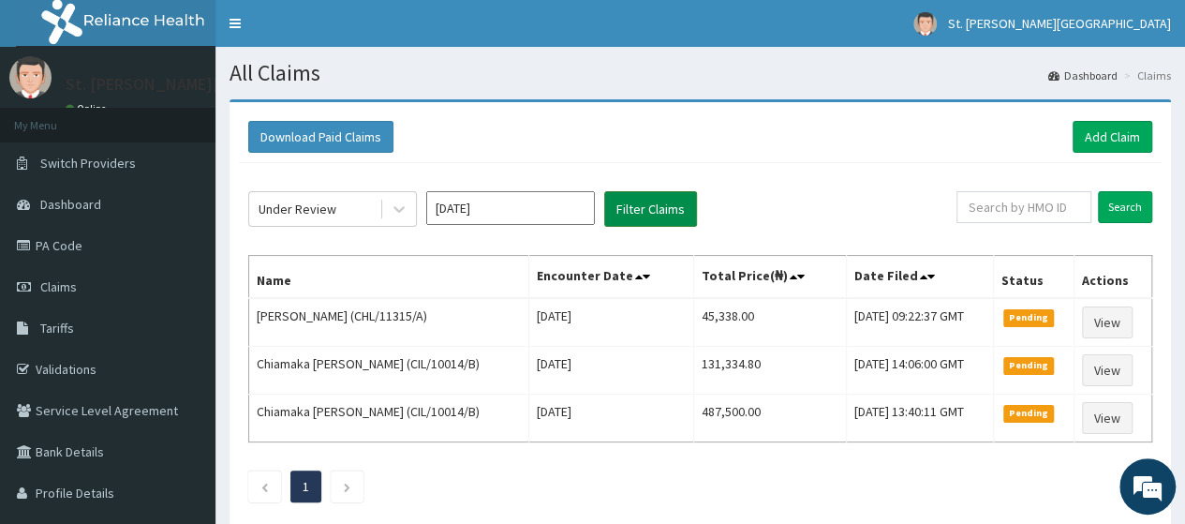
click at [641, 201] on button "Filter Claims" at bounding box center [650, 209] width 93 height 36
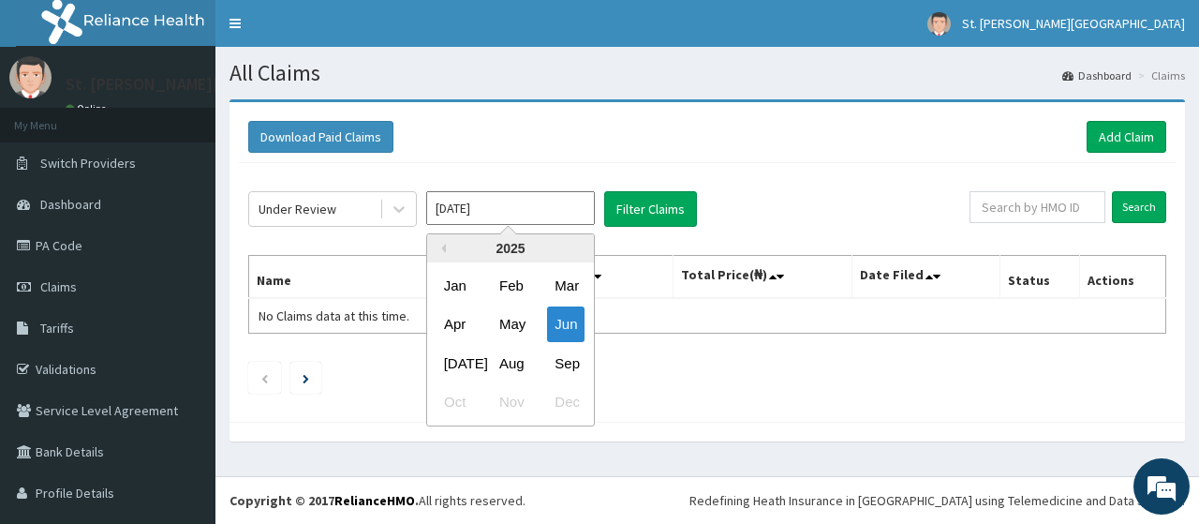
click at [481, 204] on input "Jun 2025" at bounding box center [510, 208] width 169 height 34
click at [448, 360] on div "Jul" at bounding box center [455, 363] width 37 height 35
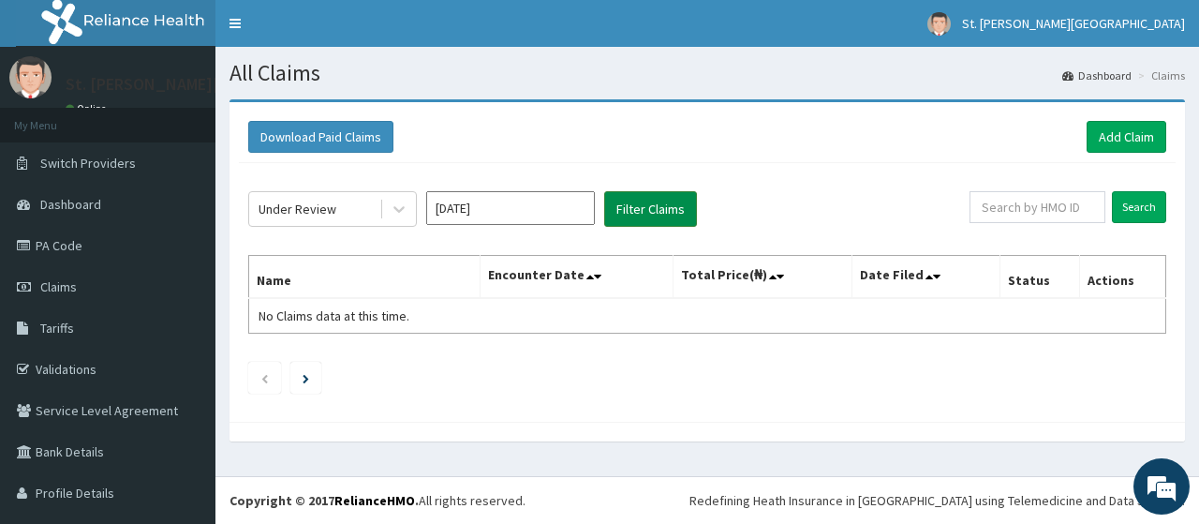
click at [637, 209] on button "Filter Claims" at bounding box center [650, 209] width 93 height 36
click at [523, 196] on input "Jul 2025" at bounding box center [510, 208] width 169 height 34
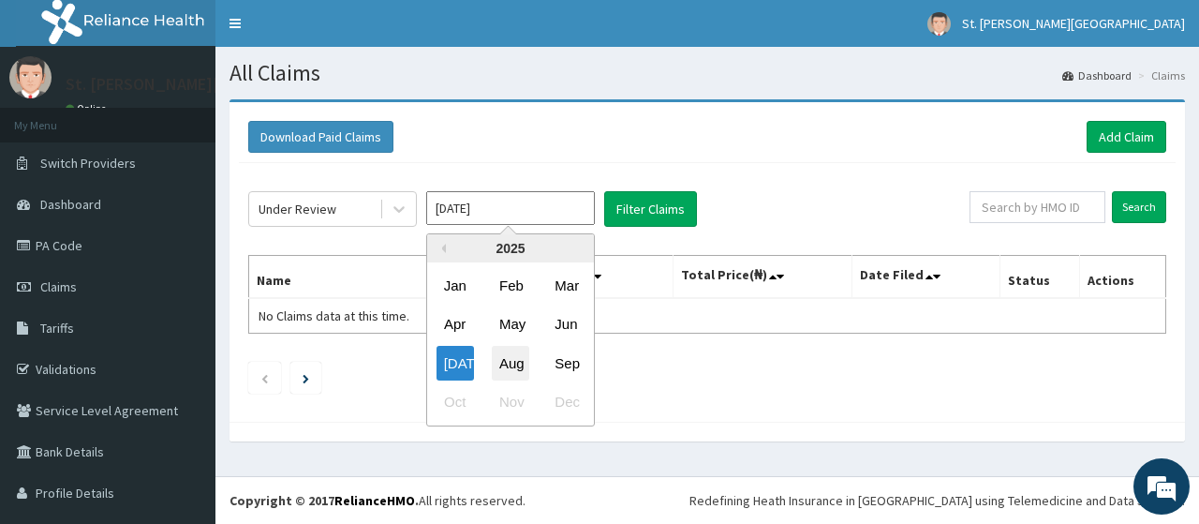
click at [514, 351] on div "Aug" at bounding box center [510, 363] width 37 height 35
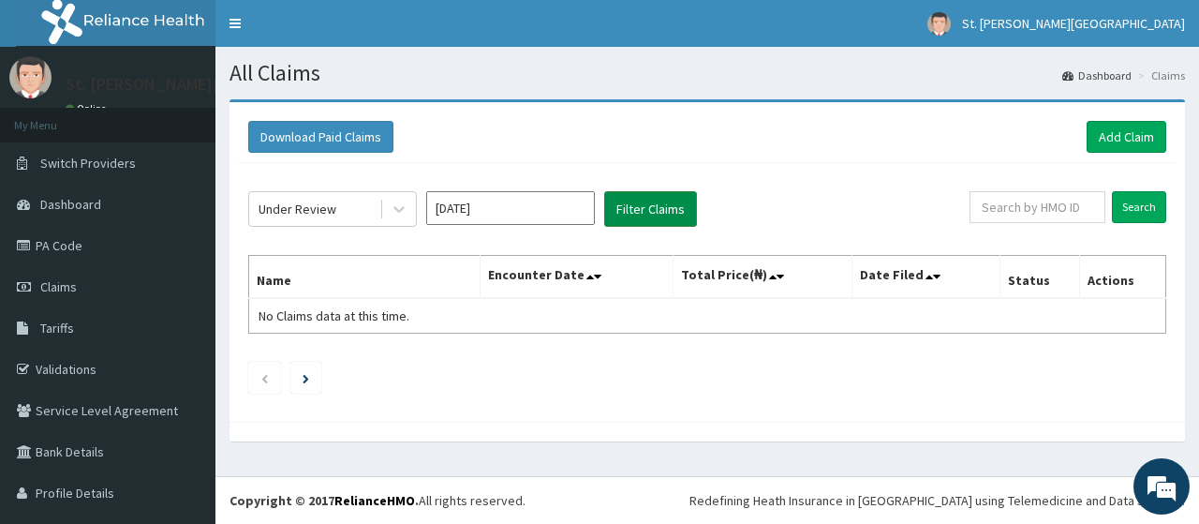
click at [653, 206] on button "Filter Claims" at bounding box center [650, 209] width 93 height 36
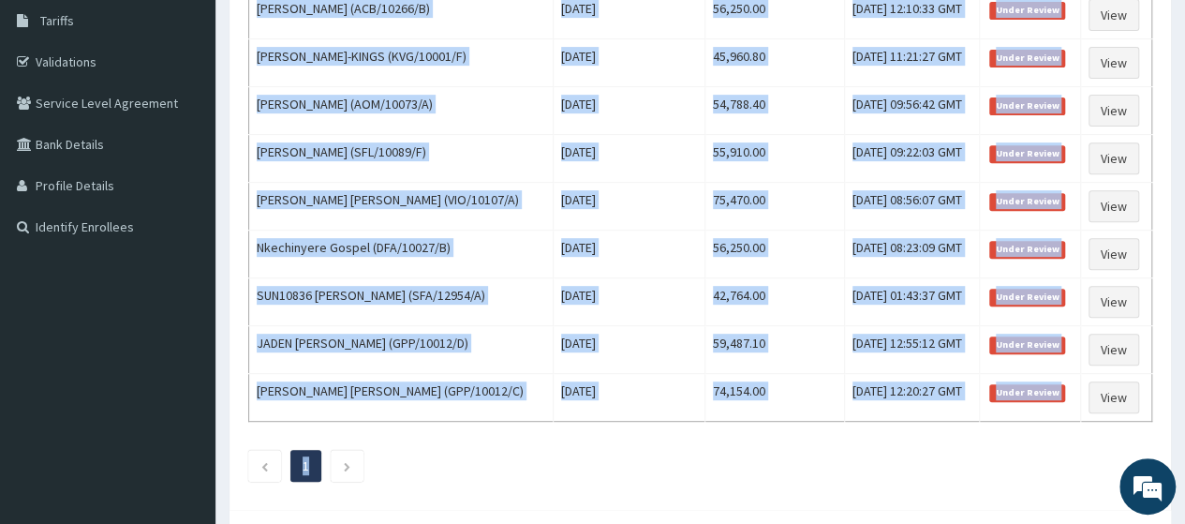
scroll to position [309, 0]
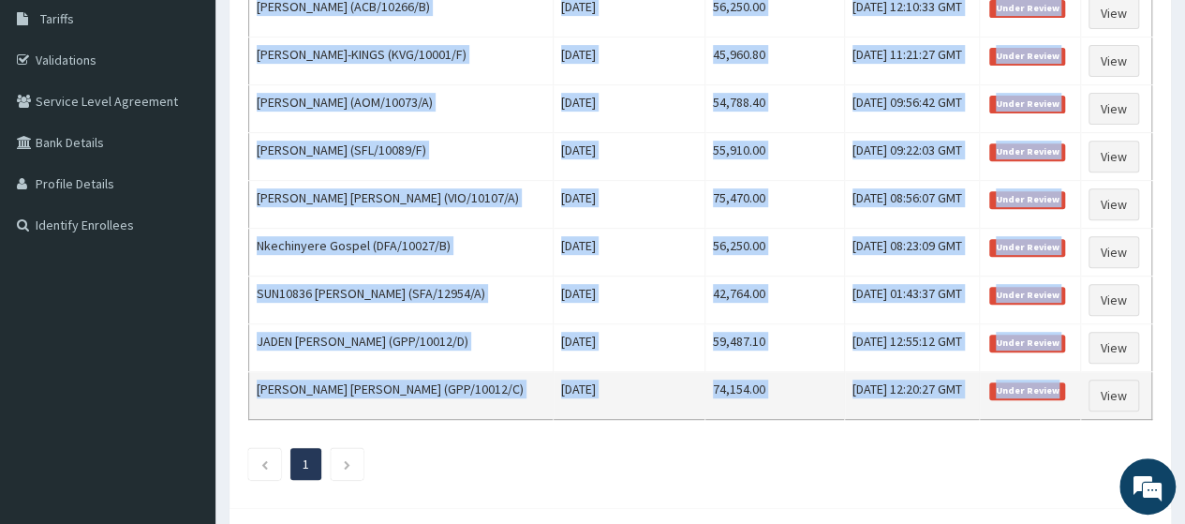
drag, startPoint x: 257, startPoint y: 98, endPoint x: 1066, endPoint y: 406, distance: 866.0
click at [1066, 406] on tbody "Faith Lawrence (ACB/10266/B) Wed Aug 27 2025 56,250.00 Mon, 08 Sep 2025 12:10:3…" at bounding box center [700, 204] width 903 height 431
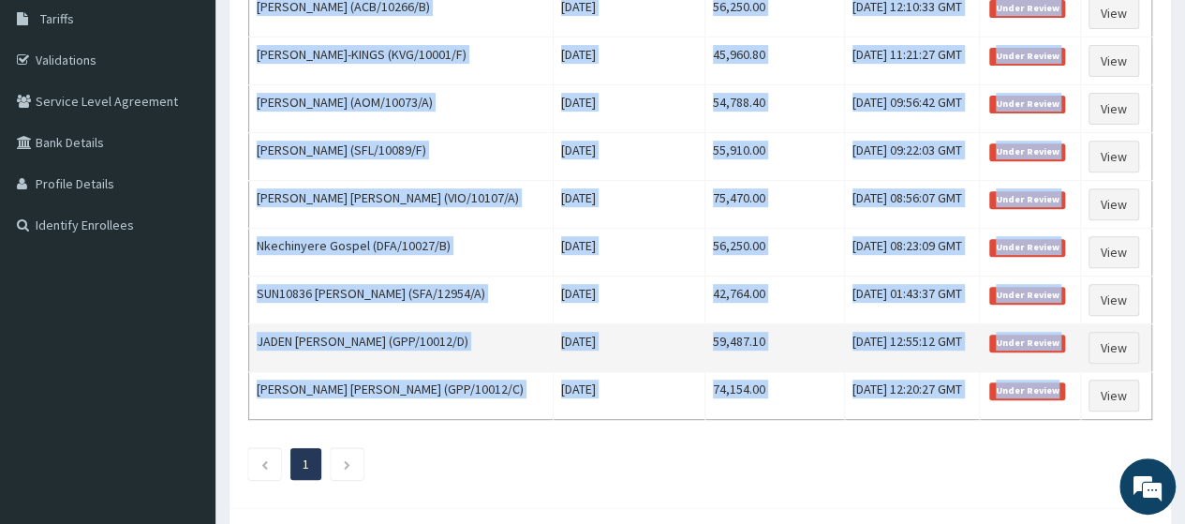
copy tbody "Faith Lawrence (ACB/10266/B) Wed Aug 27 2025 56,250.00 Mon, 08 Sep 2025 12:10:3…"
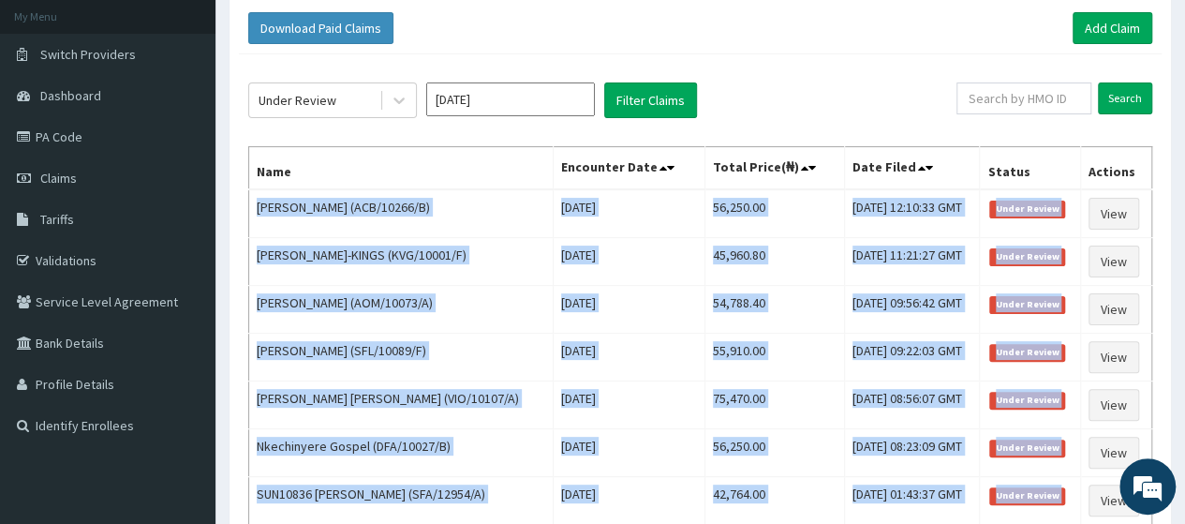
scroll to position [0, 0]
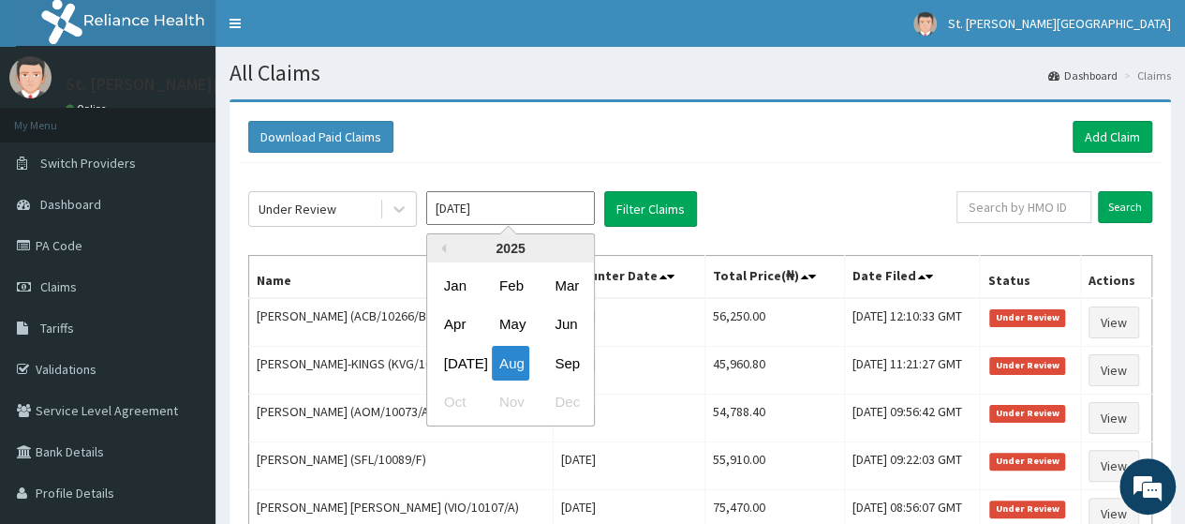
click at [553, 208] on input "Aug 2025" at bounding box center [510, 208] width 169 height 34
click at [564, 369] on div "Sep" at bounding box center [565, 363] width 37 height 35
type input "Sep 2025"
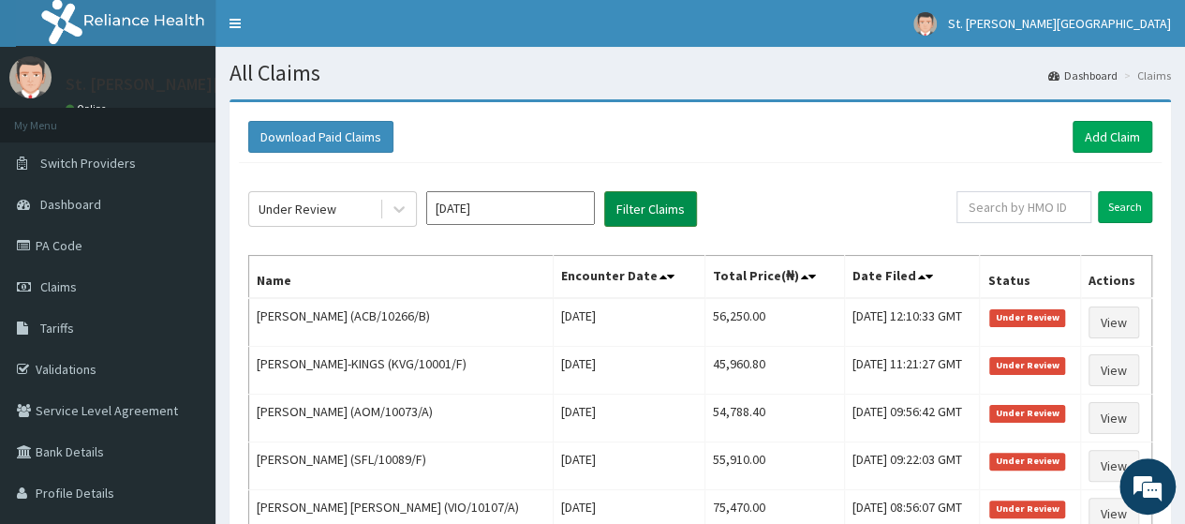
click at [637, 209] on button "Filter Claims" at bounding box center [650, 209] width 93 height 36
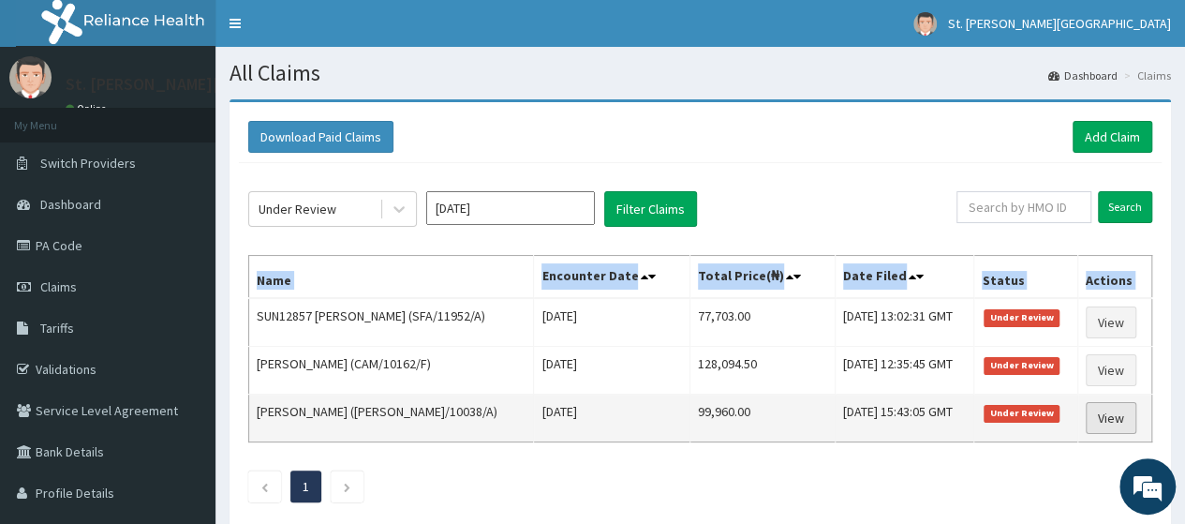
drag, startPoint x: 256, startPoint y: 309, endPoint x: 1102, endPoint y: 429, distance: 854.7
click at [1102, 429] on tbody "SUN12857 BARISI NORA SAMUEL (SFA/11952/A) Sat Sep 06 2025 77,703.00 Thu, 11 Sep…" at bounding box center [700, 370] width 903 height 144
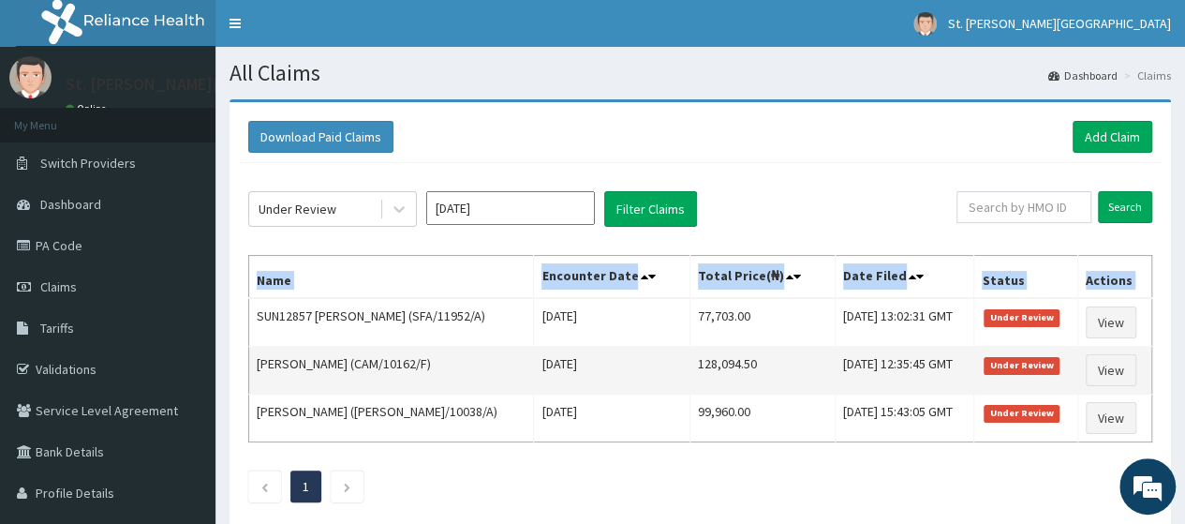
copy thead "Name Encounter Date Total Price(₦) Date Filed Status Actions"
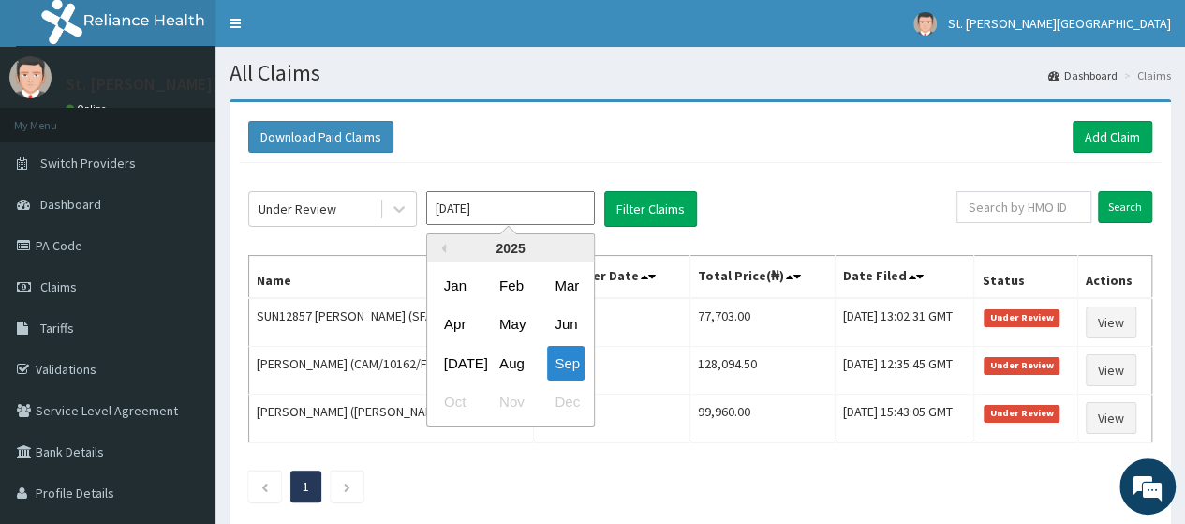
click at [512, 207] on input "Sep 2025" at bounding box center [510, 208] width 169 height 34
click at [521, 129] on div "Download Paid Claims Add Claim" at bounding box center [700, 137] width 904 height 32
click at [512, 215] on input "Sep 2025" at bounding box center [510, 208] width 169 height 34
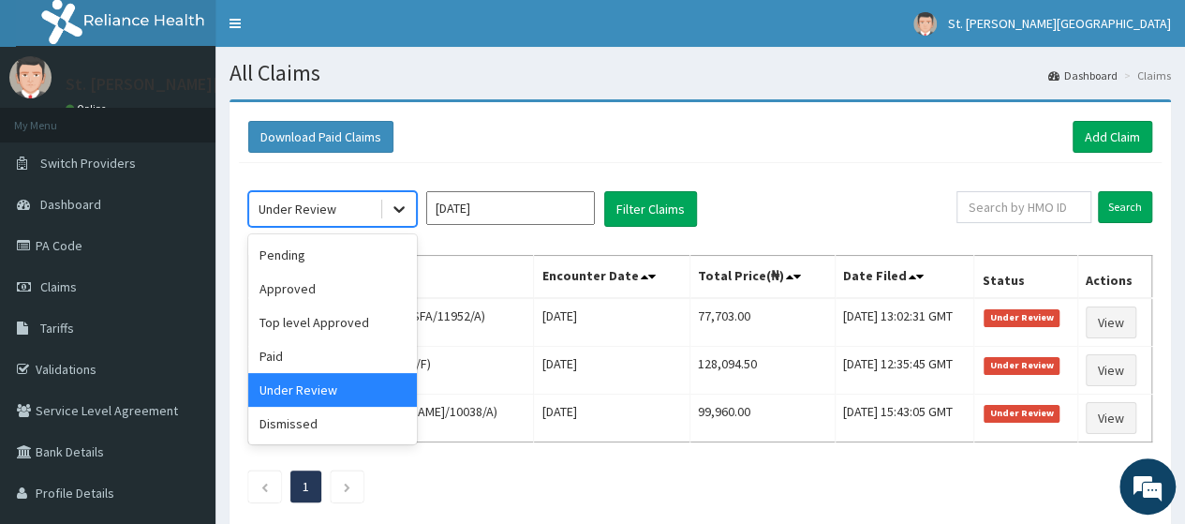
click at [401, 211] on icon at bounding box center [399, 209] width 19 height 19
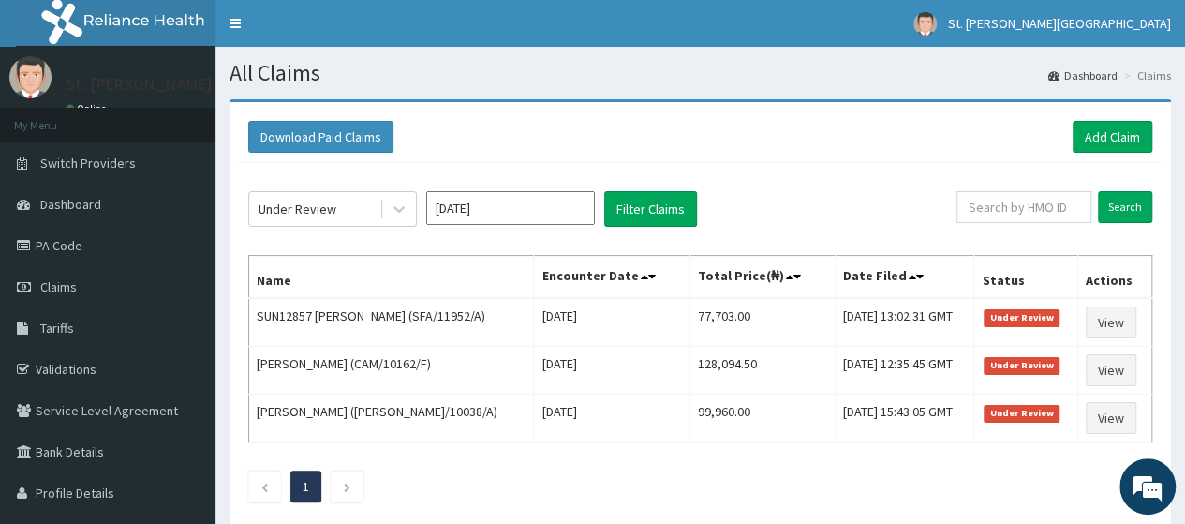
drag, startPoint x: 1181, startPoint y: 317, endPoint x: 1181, endPoint y: 186, distance: 130.3
click at [1181, 186] on div "Download Paid Claims Add Claim × Note you can only download claims within a max…" at bounding box center [701, 333] width 970 height 469
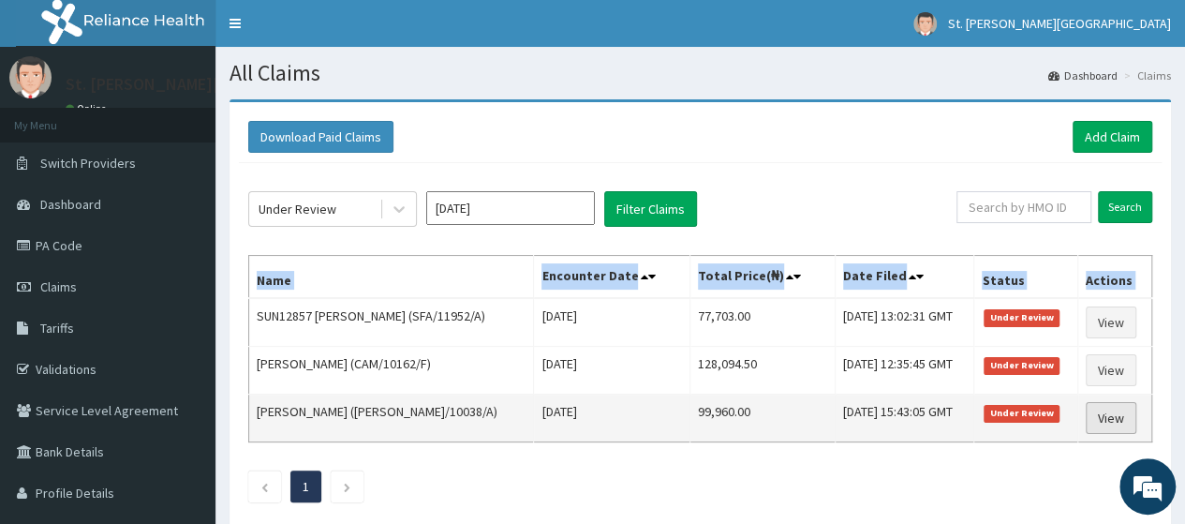
drag, startPoint x: 257, startPoint y: 316, endPoint x: 1094, endPoint y: 419, distance: 843.2
click at [1094, 419] on tbody "SUN12857 BARISI NORA SAMUEL (SFA/11952/A) Sat Sep 06 2025 77,703.00 Thu, 11 Sep…" at bounding box center [700, 370] width 903 height 144
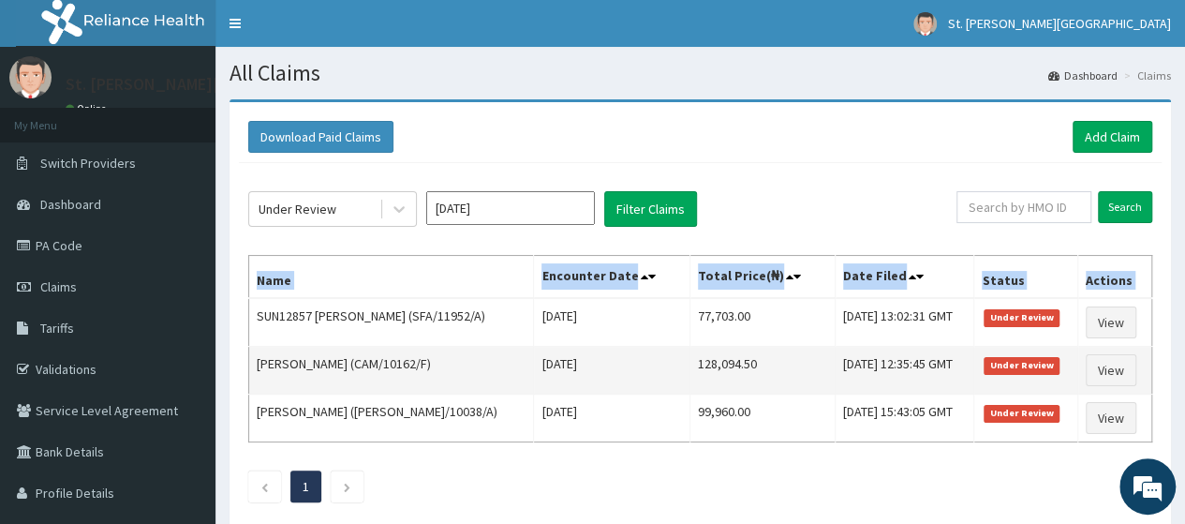
copy thead "Name Encounter Date Total Price(₦) Date Filed Status Actions"
